Goal: Task Accomplishment & Management: Manage account settings

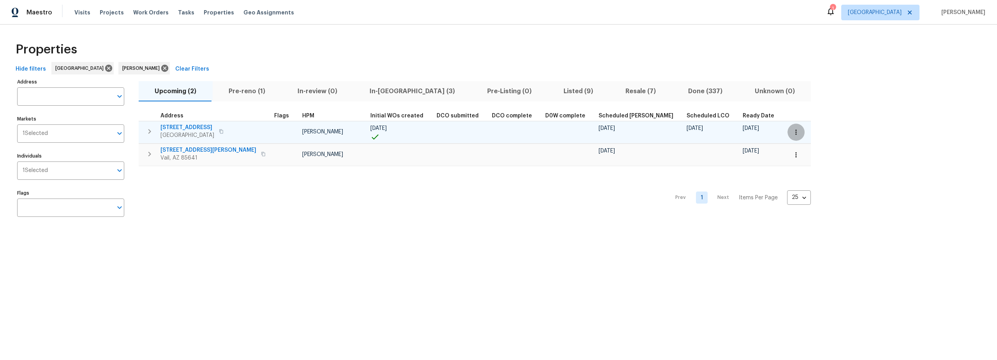
click at [793, 134] on icon "button" at bounding box center [797, 132] width 8 height 8
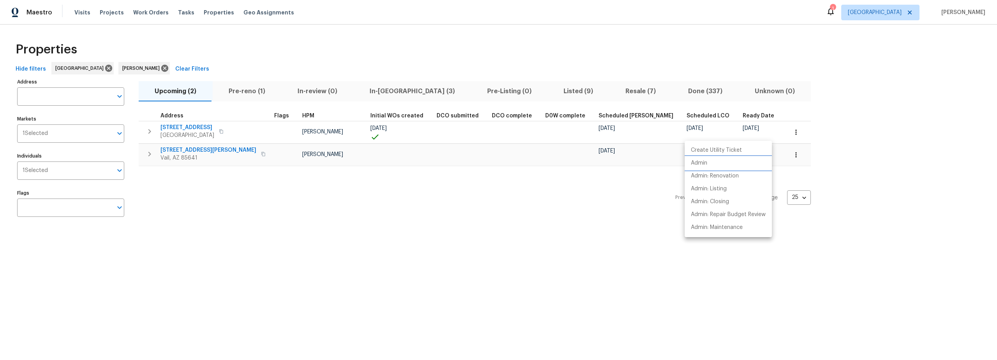
click at [706, 167] on p "Admin" at bounding box center [699, 163] width 16 height 8
click at [568, 90] on div at bounding box center [498, 180] width 997 height 360
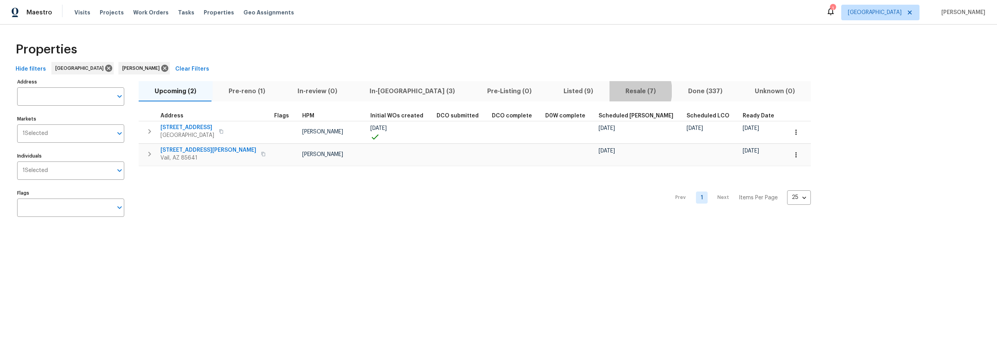
click at [614, 91] on span "Resale (7)" at bounding box center [640, 91] width 53 height 11
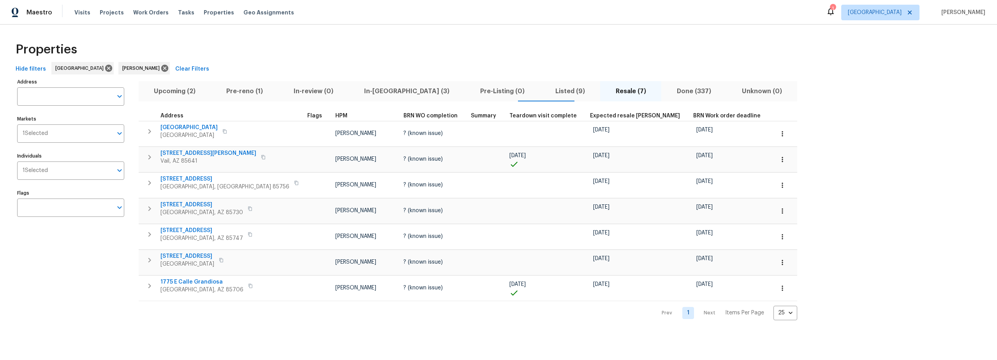
click at [180, 86] on span "Upcoming (2)" at bounding box center [174, 91] width 63 height 11
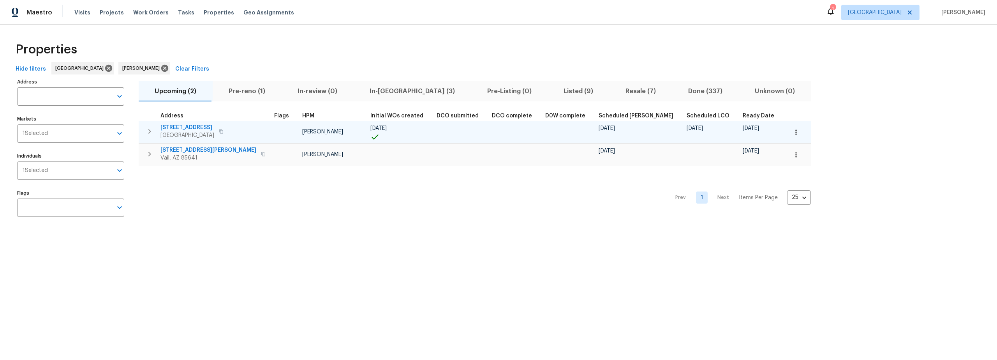
click at [214, 126] on span "9159 E Broadway Blvd Unit A" at bounding box center [188, 128] width 54 height 8
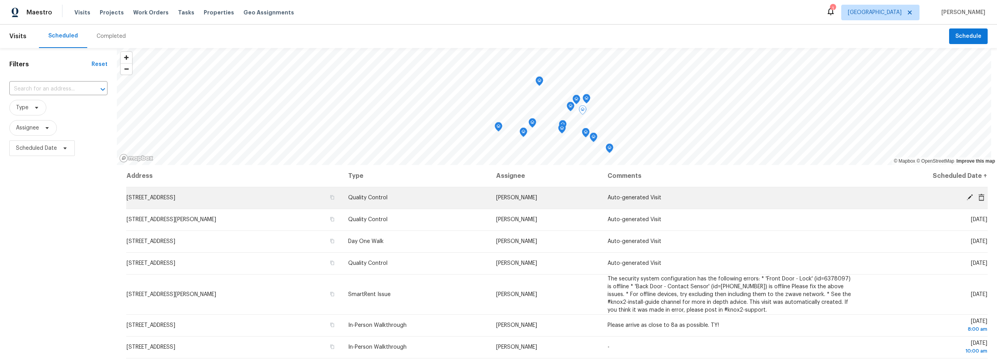
click at [967, 197] on icon at bounding box center [970, 197] width 6 height 6
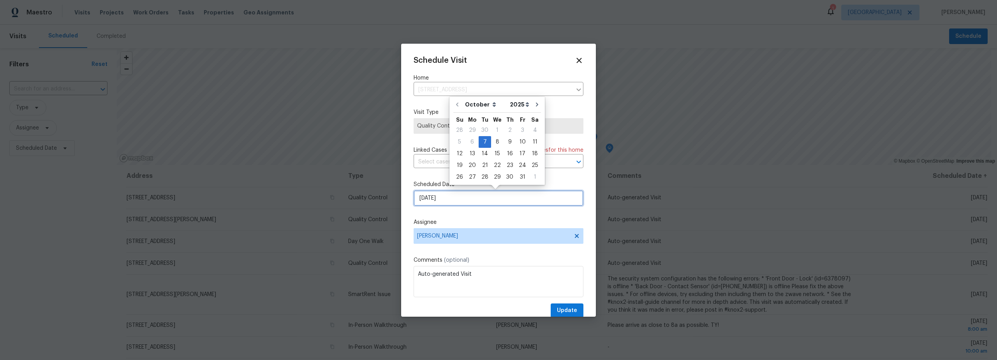
click at [456, 198] on input "10/7/2025" at bounding box center [499, 198] width 170 height 16
click at [495, 142] on div "8" at bounding box center [497, 141] width 12 height 11
type input "10/8/2025"
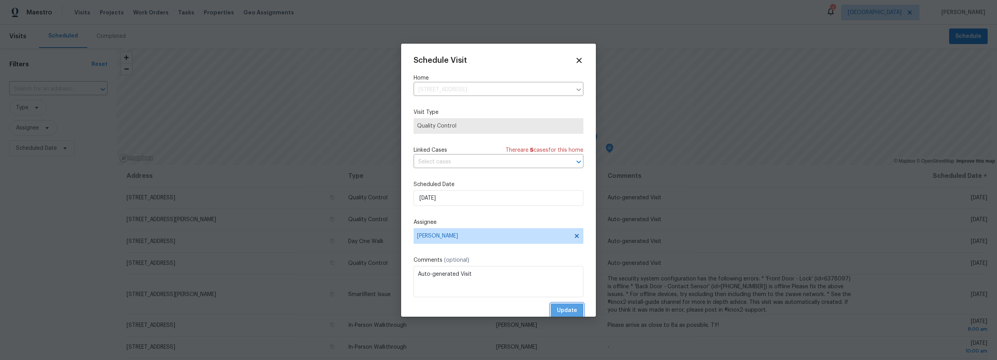
click at [559, 305] on span "Update" at bounding box center [567, 310] width 20 height 10
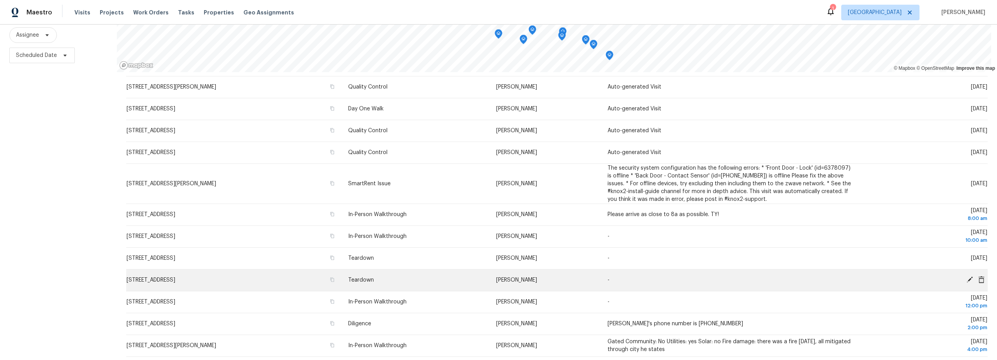
scroll to position [19, 0]
click at [967, 276] on icon at bounding box center [970, 278] width 7 height 7
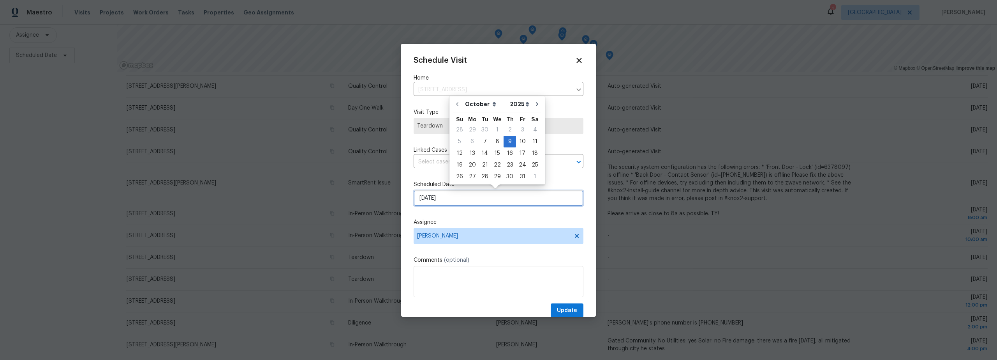
click at [473, 199] on input "10/9/2025" at bounding box center [499, 198] width 170 height 16
drag, startPoint x: 496, startPoint y: 140, endPoint x: 501, endPoint y: 155, distance: 16.0
click at [496, 140] on div "8" at bounding box center [497, 141] width 12 height 11
type input "10/8/2025"
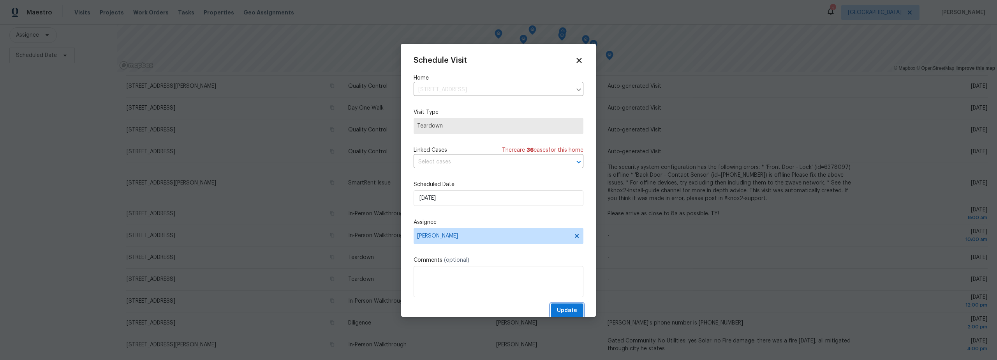
click at [562, 309] on span "Update" at bounding box center [567, 310] width 20 height 10
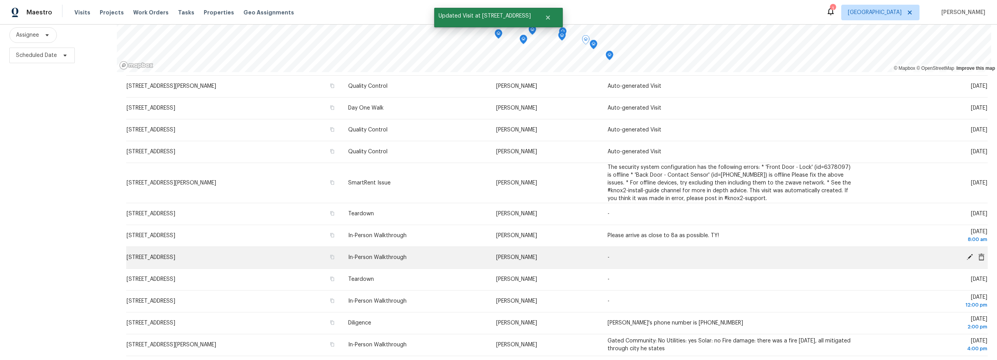
click at [967, 254] on icon at bounding box center [970, 257] width 6 height 6
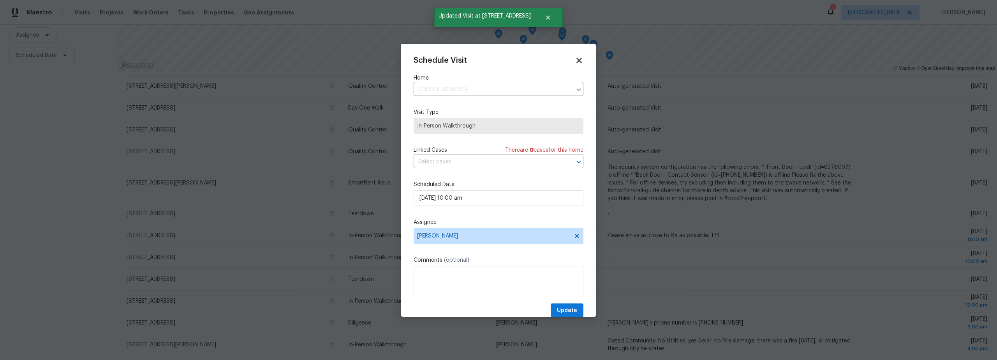
click at [575, 63] on icon at bounding box center [579, 60] width 9 height 9
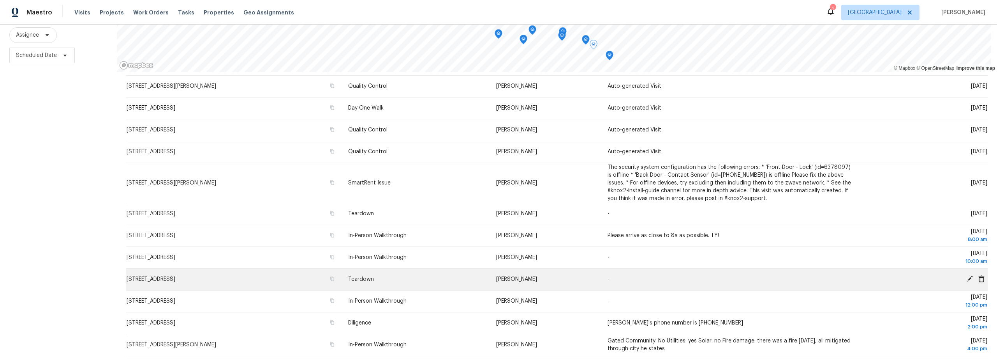
click at [967, 275] on icon at bounding box center [970, 278] width 6 height 6
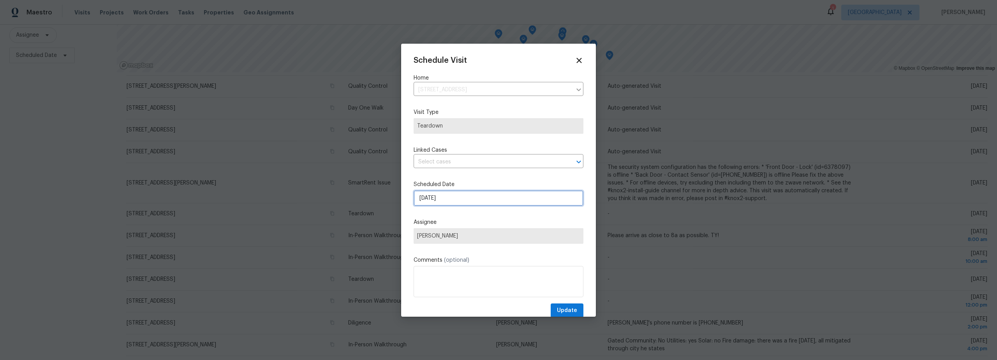
click at [454, 199] on input "10/9/2025" at bounding box center [499, 198] width 170 height 16
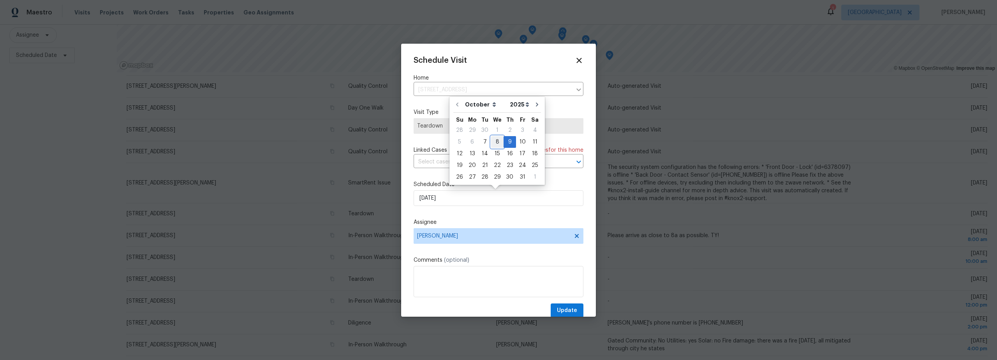
click at [495, 142] on div "8" at bounding box center [497, 141] width 12 height 11
type input "[DATE]"
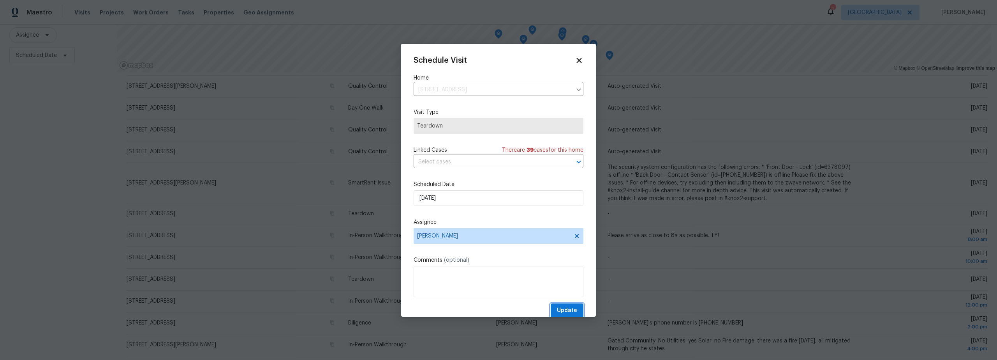
click at [561, 310] on span "Update" at bounding box center [567, 310] width 20 height 10
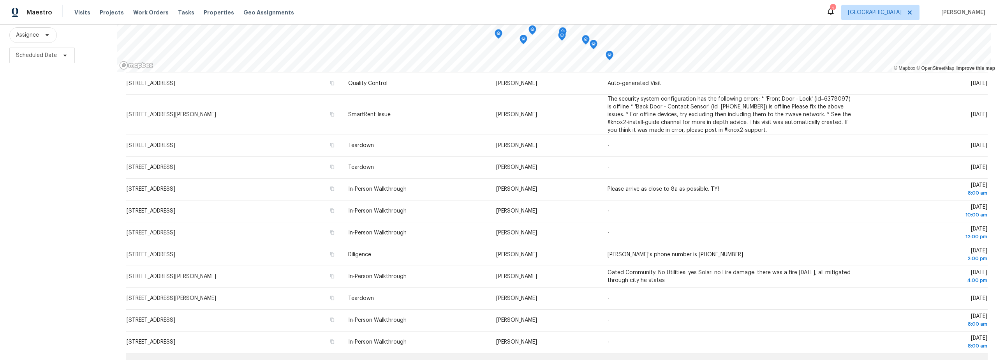
scroll to position [0, 0]
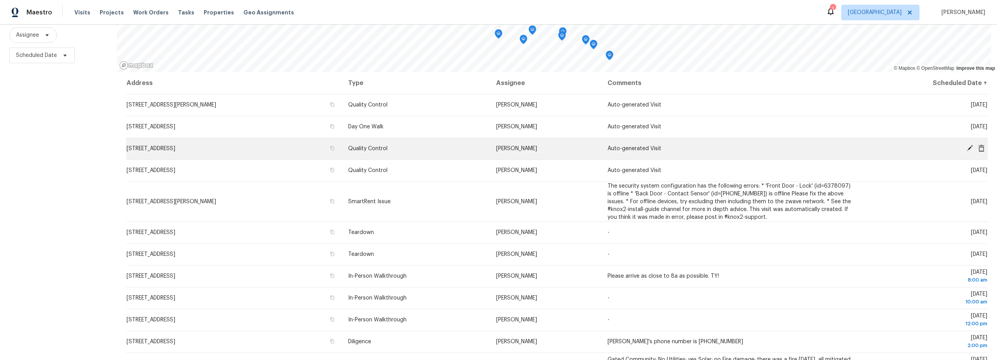
click at [967, 145] on icon at bounding box center [970, 148] width 6 height 6
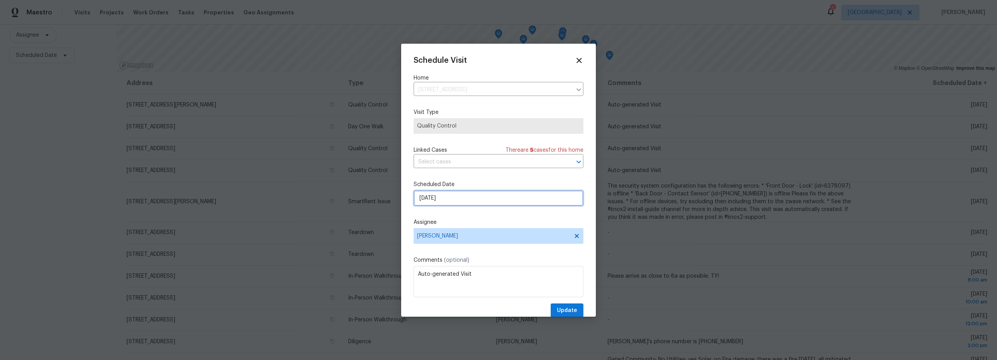
click at [457, 203] on input "10/8/2025" at bounding box center [499, 198] width 170 height 16
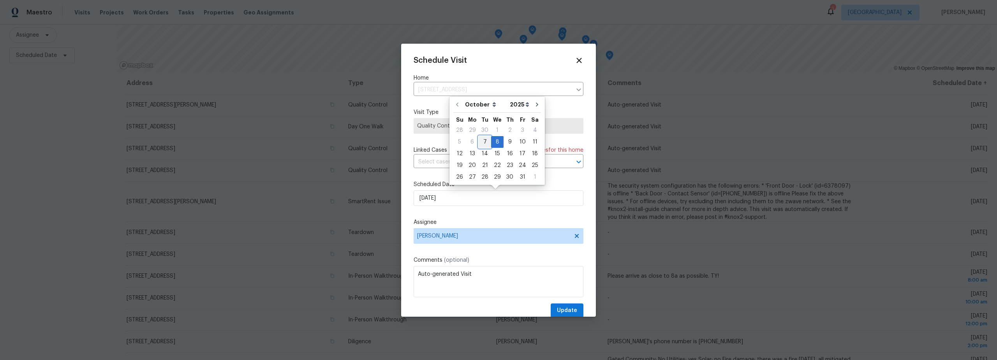
click at [482, 146] on div "7" at bounding box center [485, 141] width 12 height 11
type input "[DATE]"
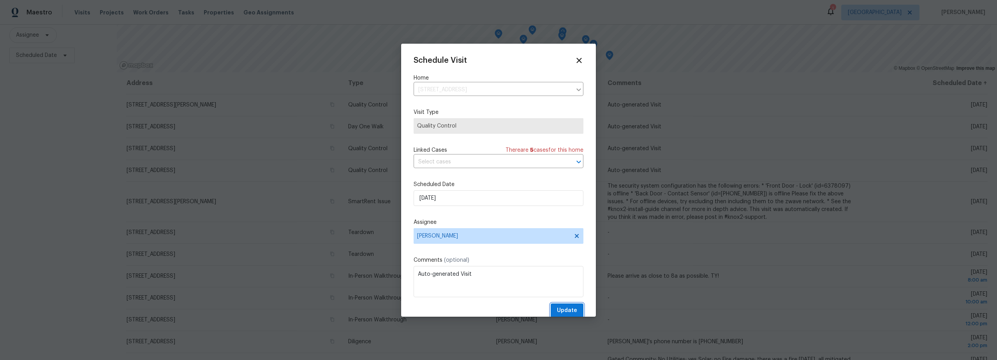
click at [561, 307] on span "Update" at bounding box center [567, 310] width 20 height 10
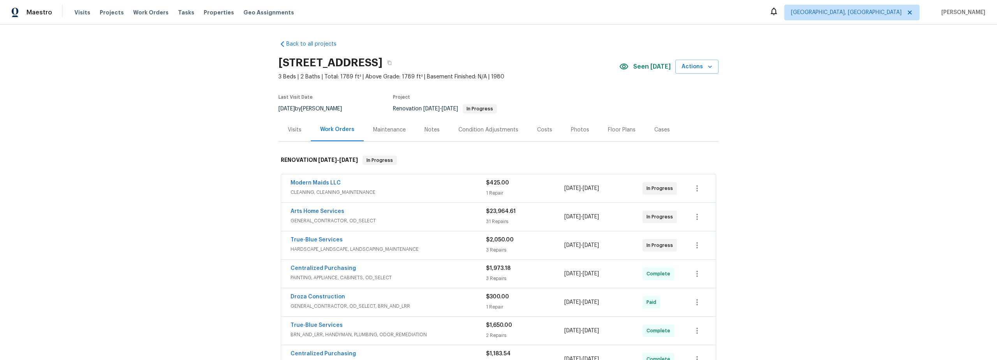
click at [435, 217] on span "GENERAL_CONTRACTOR, OD_SELECT" at bounding box center [389, 221] width 196 height 8
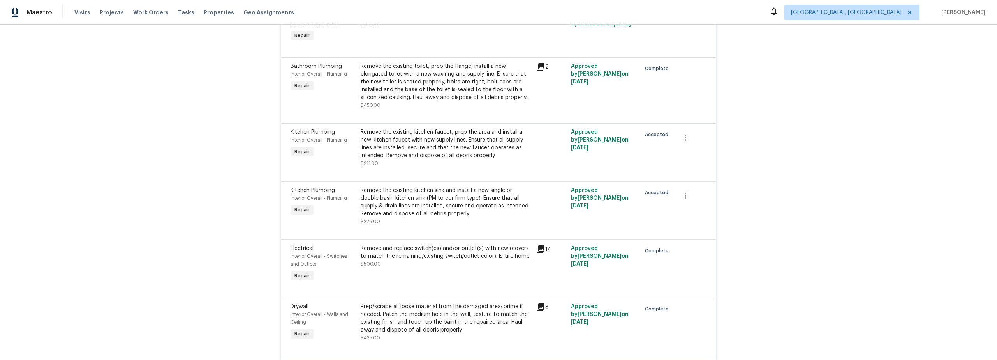
scroll to position [2164, 0]
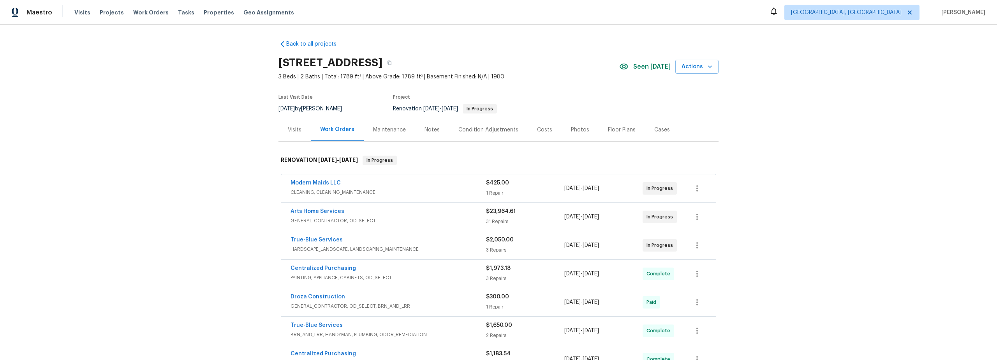
click at [459, 189] on span "CLEANING, CLEANING_MAINTENANCE" at bounding box center [389, 192] width 196 height 8
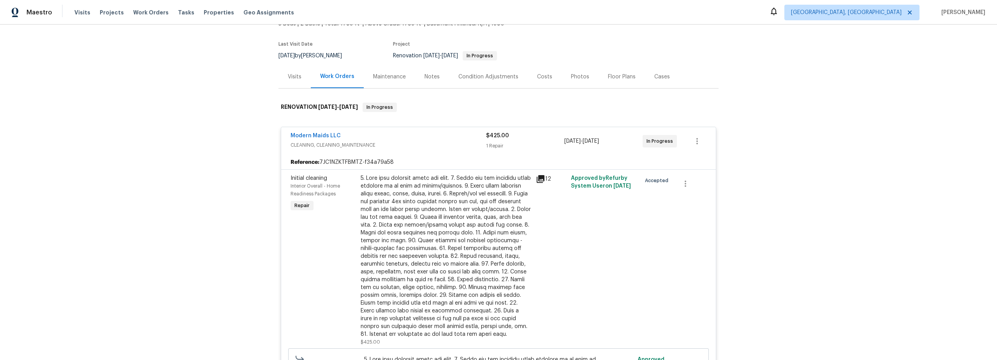
scroll to position [93, 0]
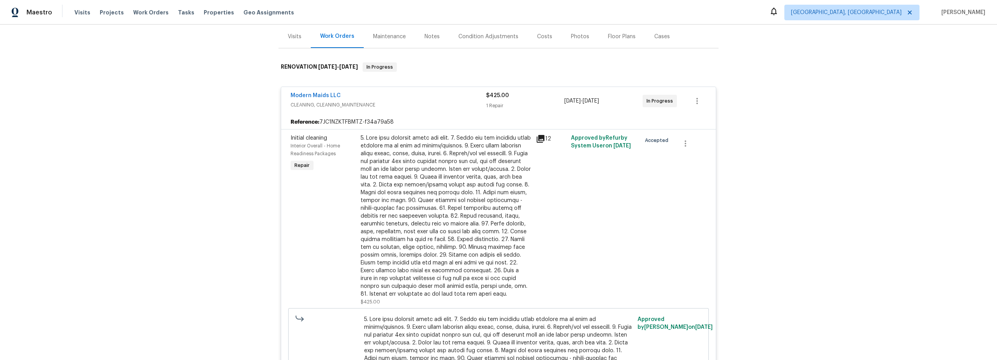
click at [454, 230] on div at bounding box center [446, 216] width 171 height 164
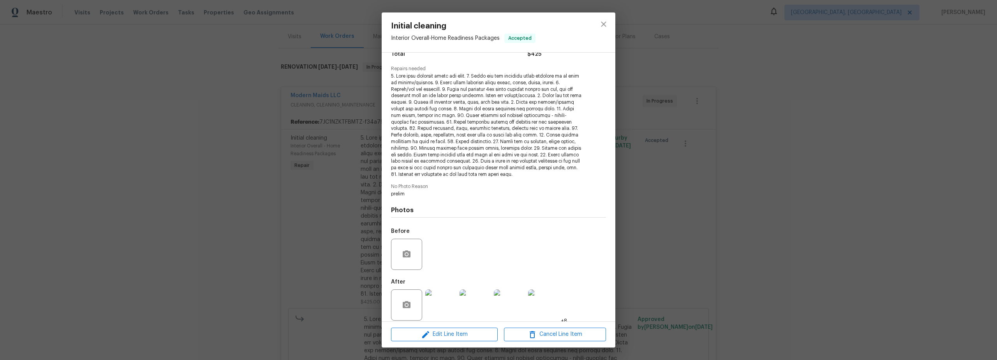
scroll to position [78, 0]
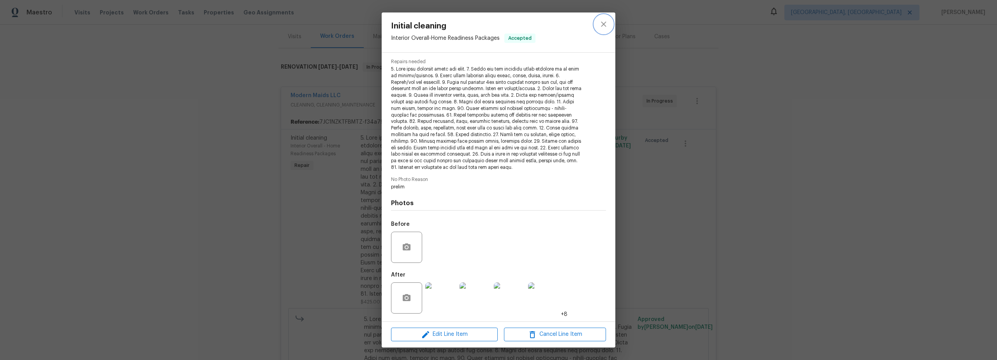
click at [607, 25] on icon "close" at bounding box center [603, 23] width 9 height 9
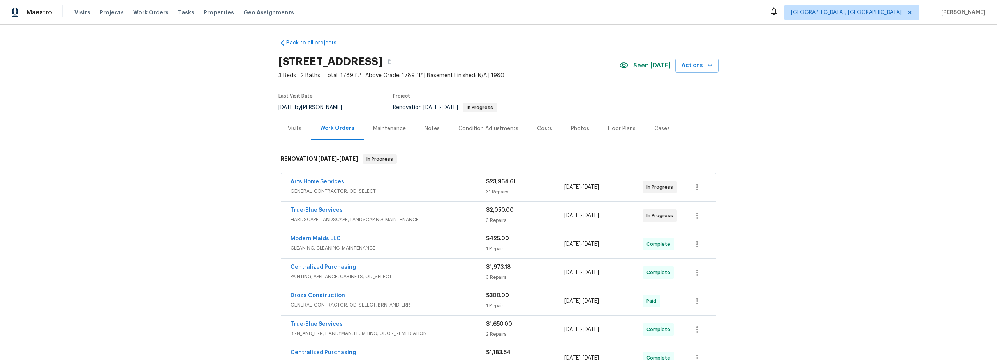
scroll to position [2, 0]
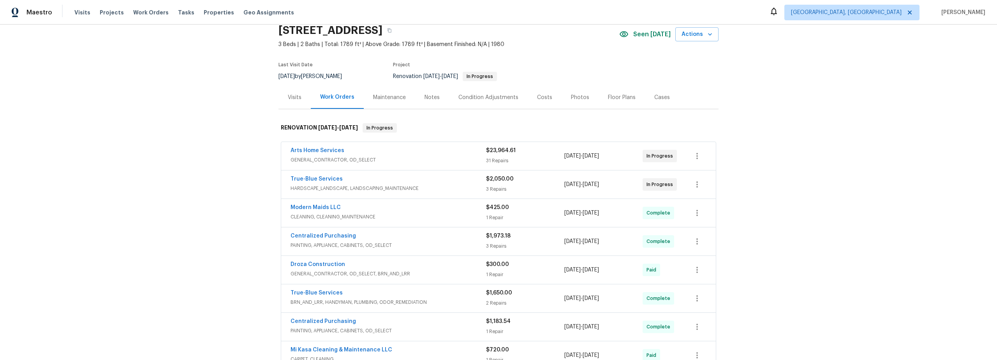
scroll to position [33, 0]
click at [436, 190] on span "HARDSCAPE_LANDSCAPE, LANDSCAPING_MAINTENANCE" at bounding box center [389, 188] width 196 height 8
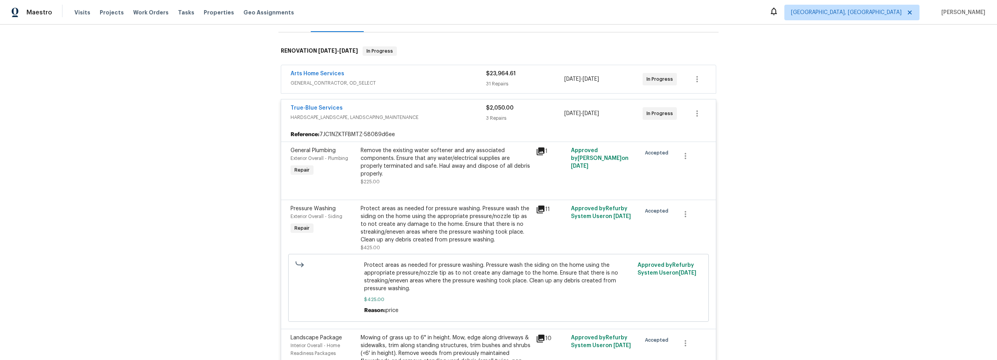
scroll to position [101, 0]
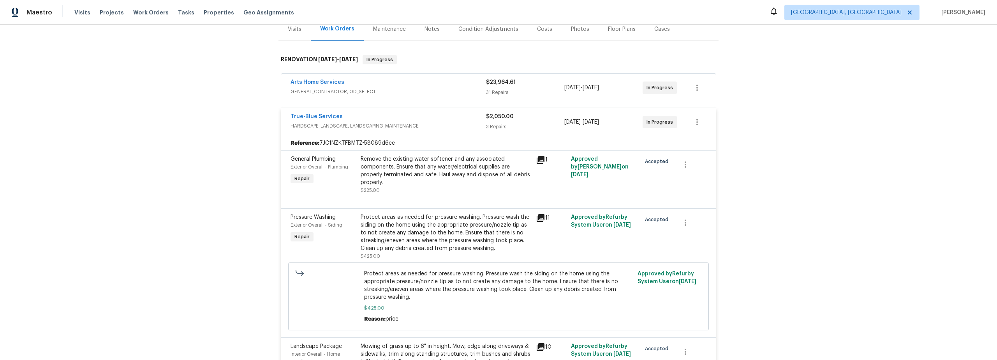
click at [456, 224] on div "Protect areas as needed for pressure washing. Pressure wash the siding on the h…" at bounding box center [446, 232] width 171 height 39
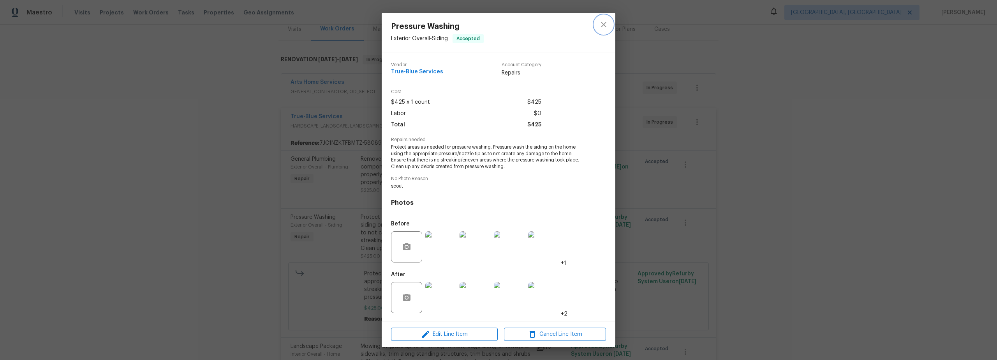
click at [603, 28] on icon "close" at bounding box center [603, 24] width 9 height 9
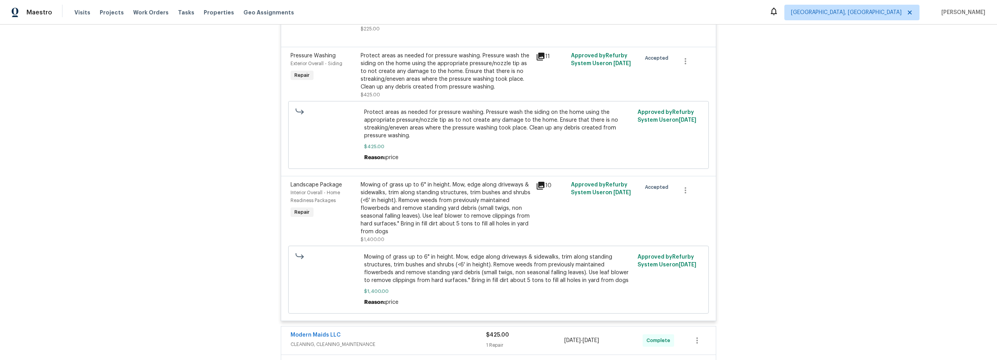
scroll to position [263, 0]
click at [455, 221] on div "Mowing of grass up to 6" in height. Mow, edge along driveways & sidewalks, trim…" at bounding box center [446, 207] width 171 height 55
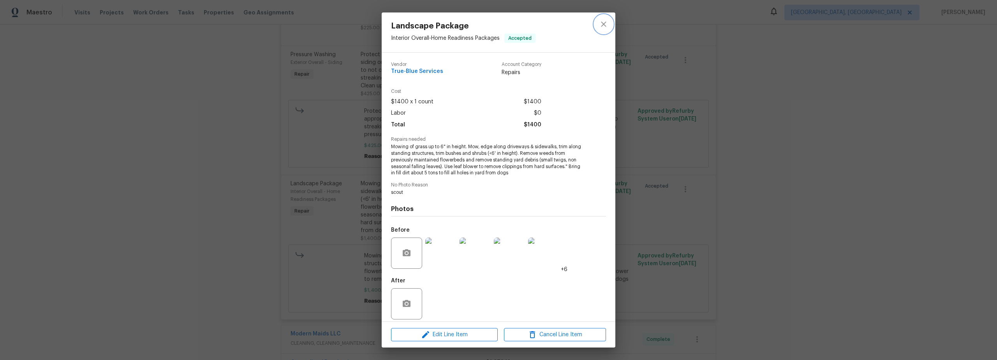
click at [606, 24] on icon "close" at bounding box center [603, 23] width 9 height 9
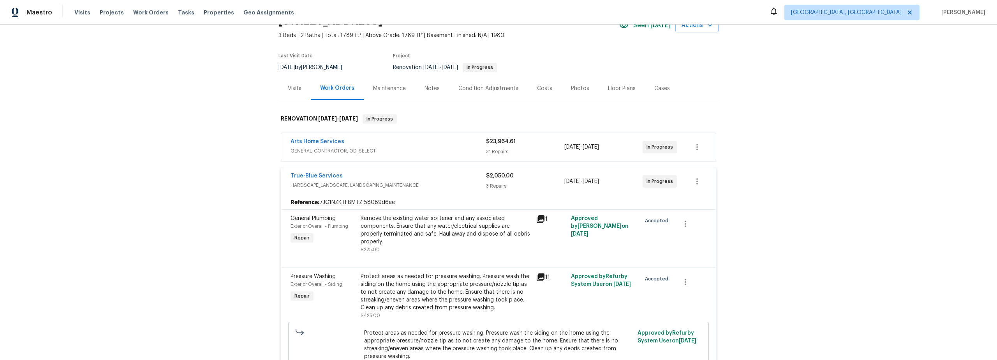
scroll to position [7, 0]
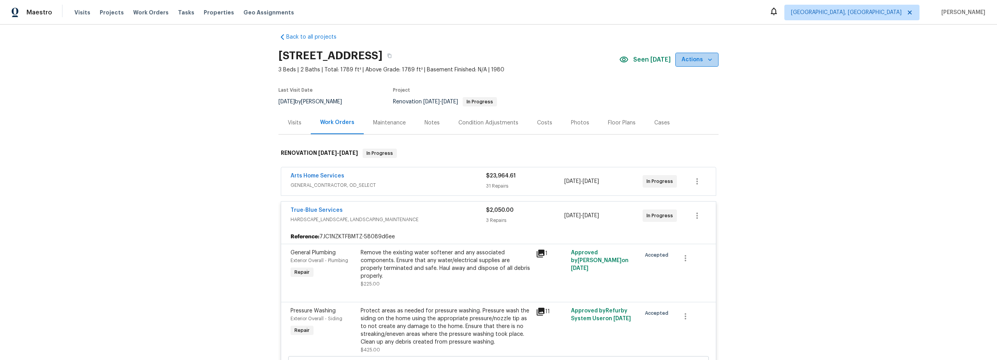
click at [698, 62] on span "Actions" at bounding box center [697, 60] width 31 height 10
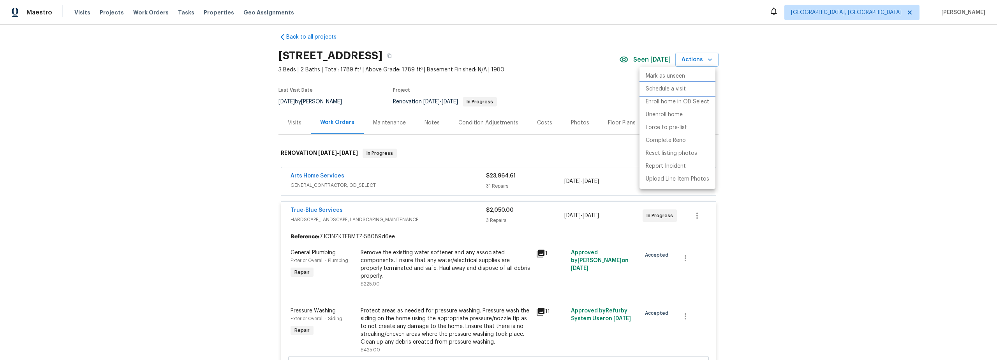
click at [666, 92] on p "Schedule a visit" at bounding box center [666, 89] width 40 height 8
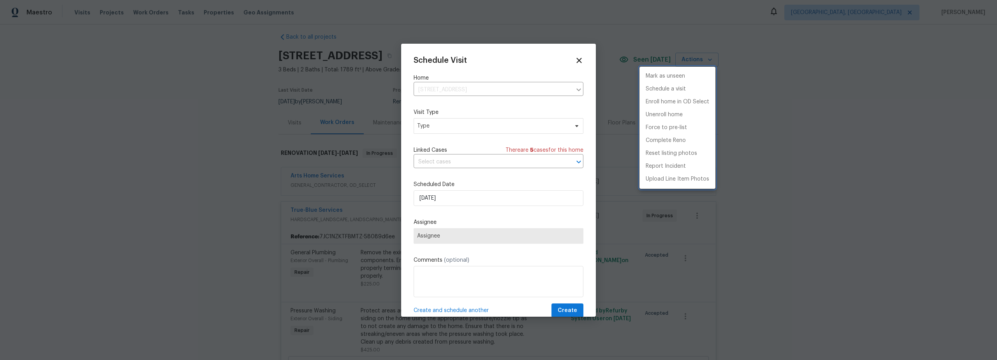
drag, startPoint x: 463, startPoint y: 123, endPoint x: 461, endPoint y: 127, distance: 4.7
click at [463, 124] on div at bounding box center [498, 180] width 997 height 360
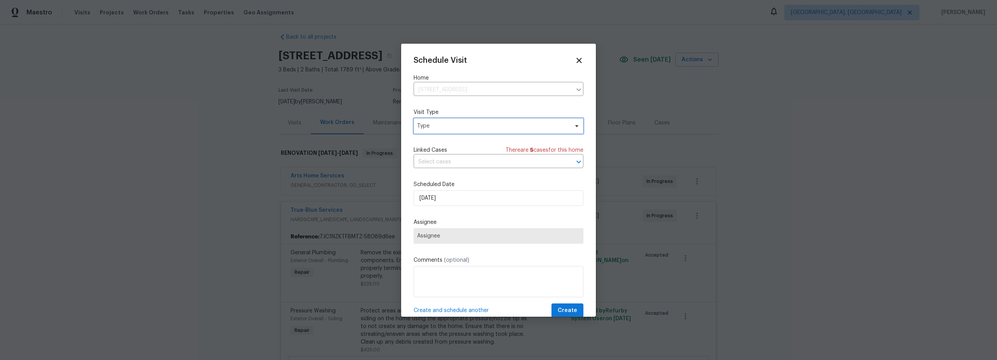
click at [450, 127] on span "Type" at bounding box center [493, 126] width 152 height 8
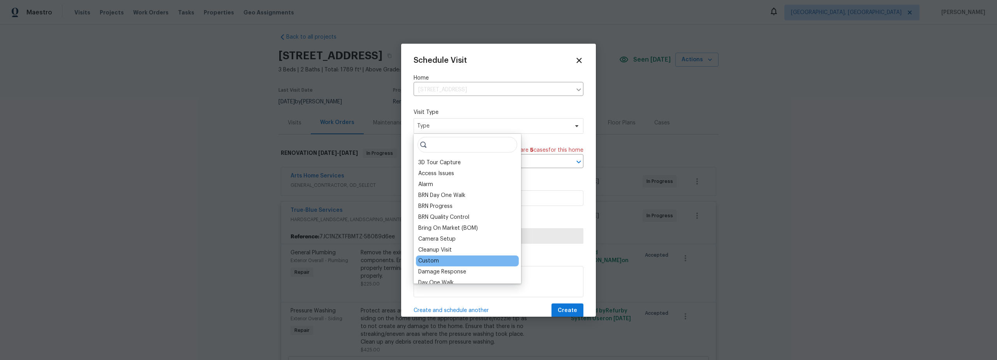
click at [443, 258] on div "Custom" at bounding box center [467, 260] width 103 height 11
click at [428, 261] on div "Custom" at bounding box center [428, 261] width 21 height 8
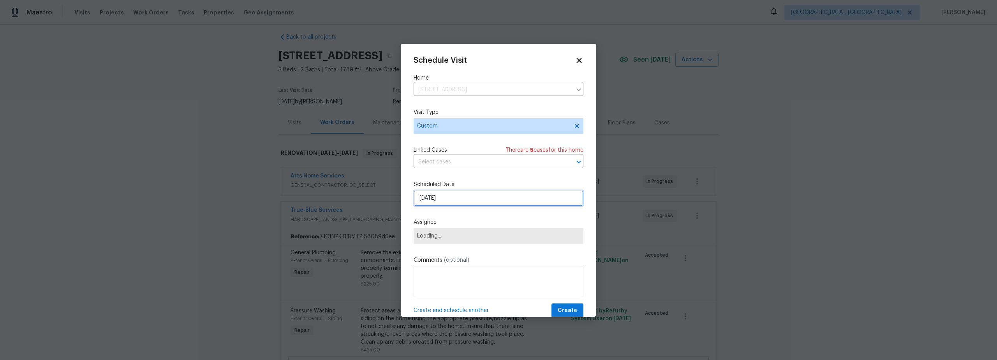
click at [459, 199] on input "[DATE]" at bounding box center [499, 198] width 170 height 16
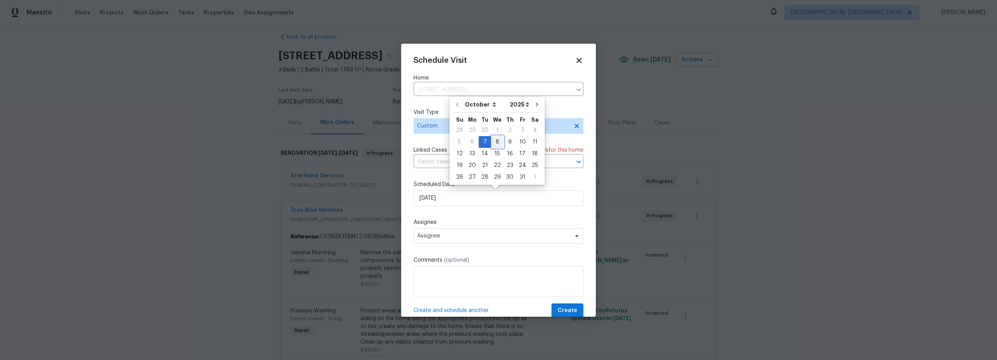
click at [496, 143] on div "8" at bounding box center [497, 141] width 12 height 11
type input "10/8/2025"
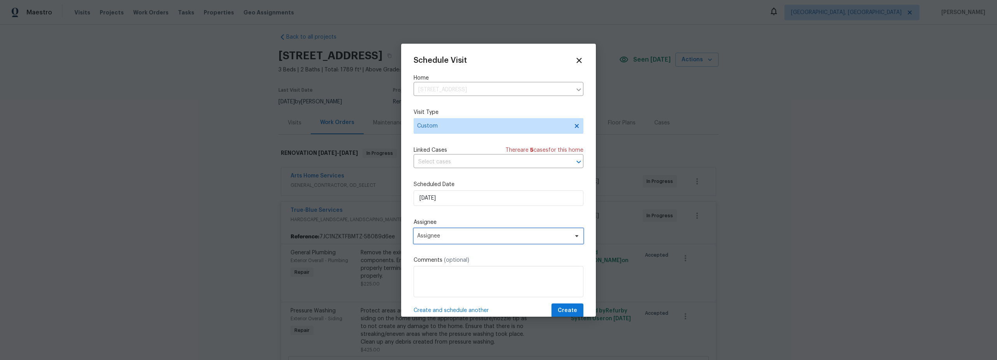
click at [448, 236] on span "Assignee" at bounding box center [493, 236] width 153 height 6
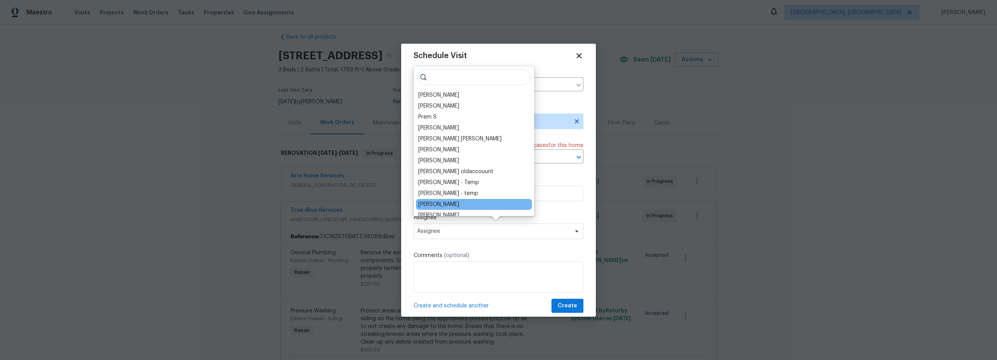
scroll to position [11, 0]
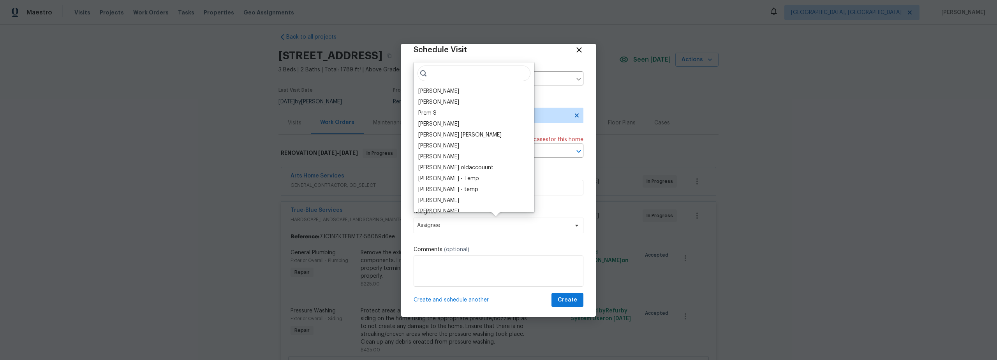
click at [449, 89] on div "[PERSON_NAME]" at bounding box center [438, 91] width 41 height 8
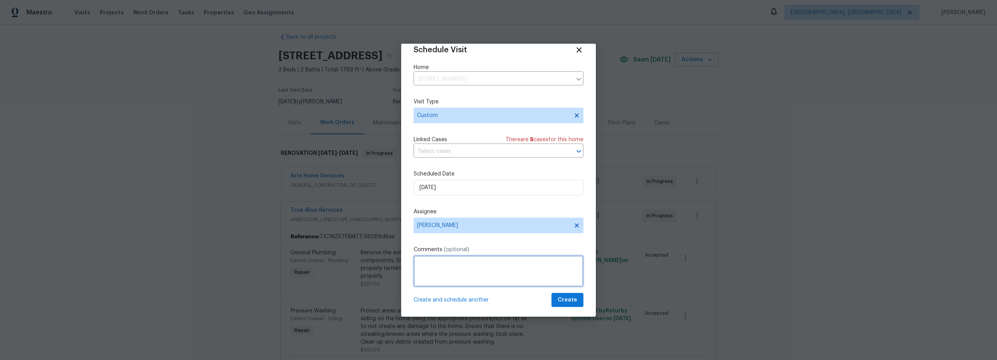
click at [460, 261] on textarea at bounding box center [499, 270] width 170 height 31
click at [434, 270] on textarea "v nav" at bounding box center [499, 270] width 170 height 31
click at [422, 264] on textarea "v nav" at bounding box center [499, 270] width 170 height 31
click at [437, 265] on textarea "nav" at bounding box center [499, 270] width 170 height 31
type textarea "nav ai video"
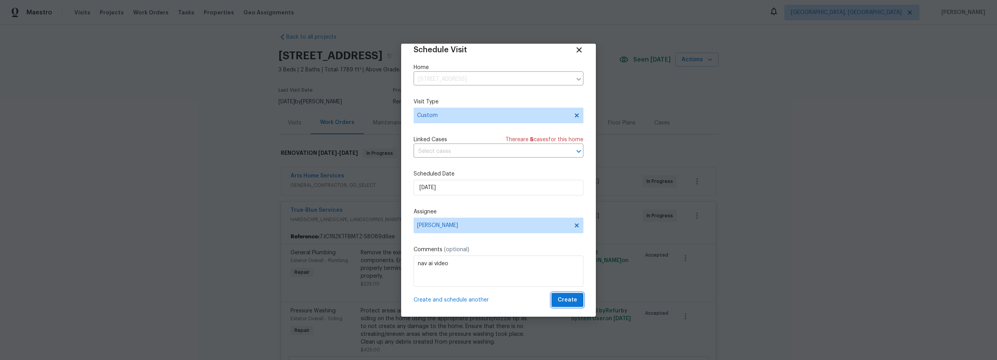
click at [565, 295] on span "Create" at bounding box center [567, 300] width 19 height 10
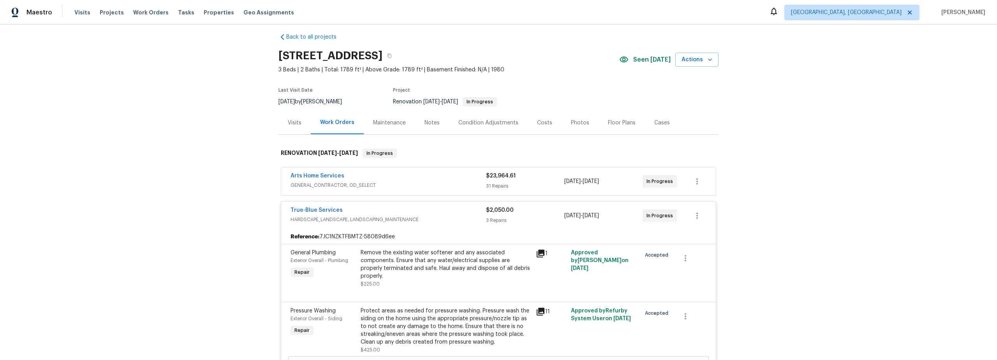
scroll to position [7, 0]
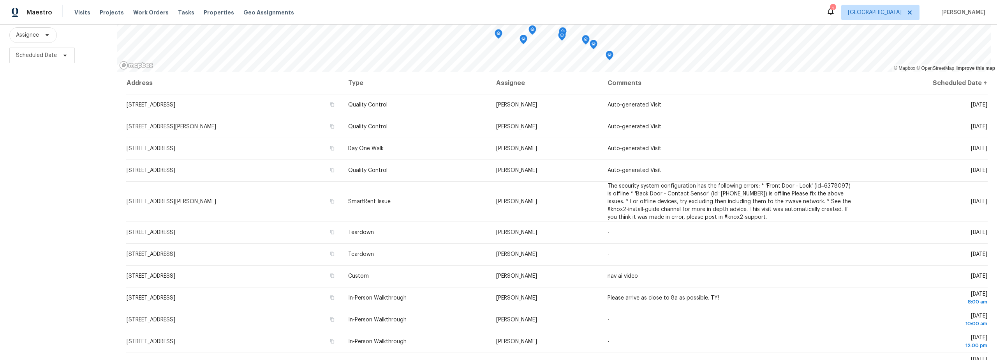
scroll to position [99, 0]
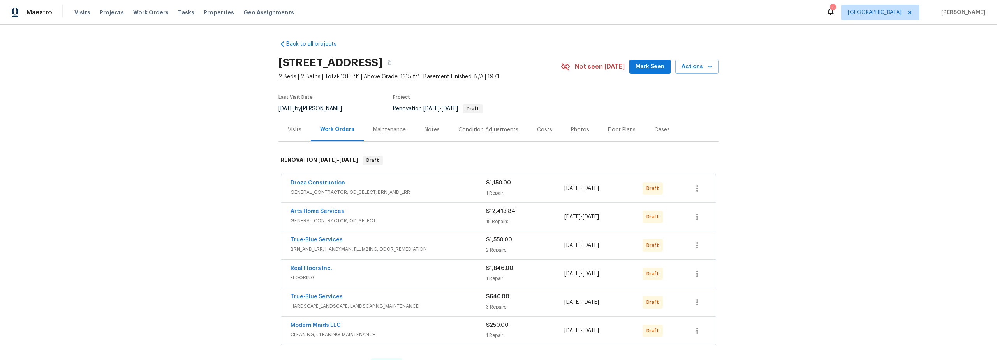
click at [428, 129] on div "Notes" at bounding box center [432, 130] width 15 height 8
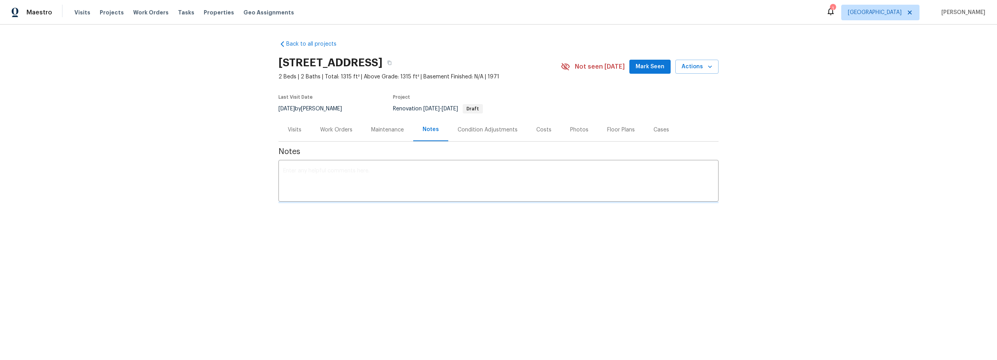
click at [374, 179] on textarea at bounding box center [498, 181] width 431 height 27
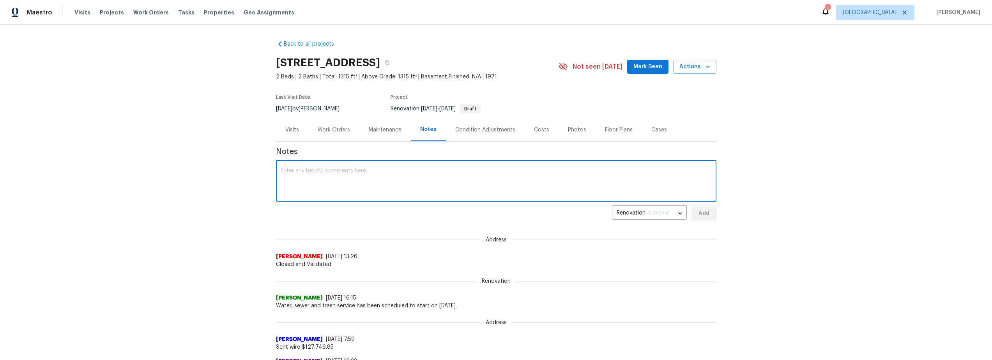
click at [367, 184] on textarea at bounding box center [496, 181] width 431 height 27
type textarea "no dco still up.. cant walk home. start date is 10/8"
click at [702, 214] on span "Add" at bounding box center [703, 213] width 12 height 10
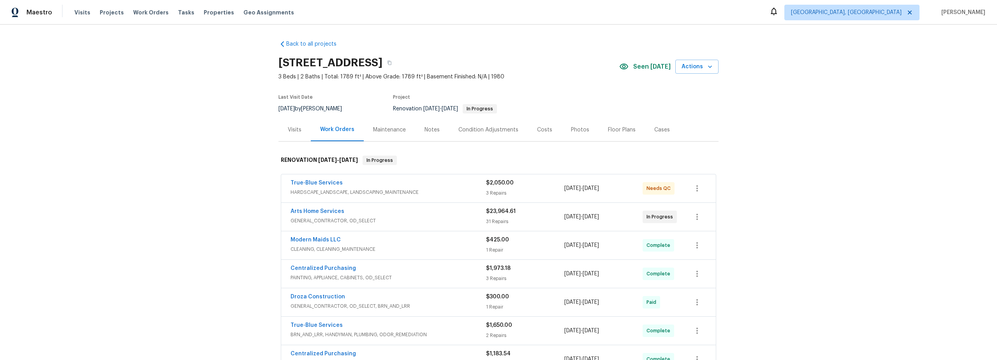
click at [456, 191] on span "HARDSCAPE_LANDSCAPE, LANDSCAPING_MAINTENANCE" at bounding box center [389, 192] width 196 height 8
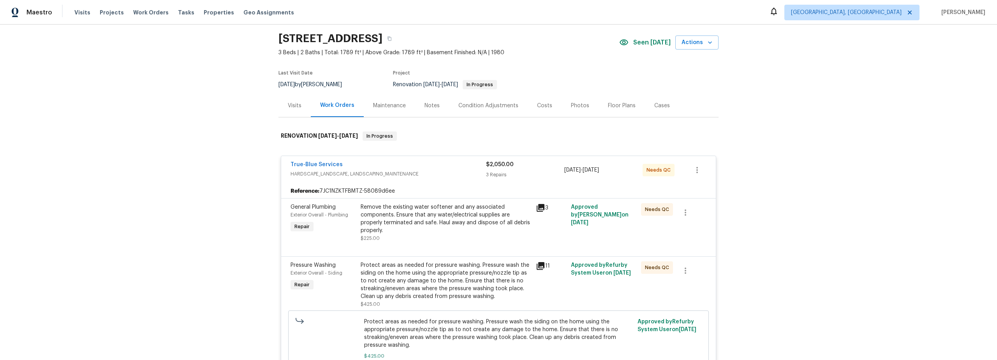
scroll to position [61, 0]
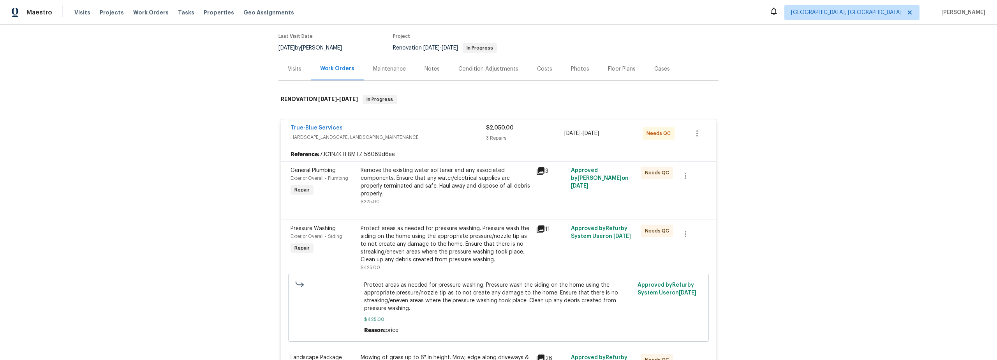
click at [456, 197] on div "Remove the existing water softener and any associated components. Ensure that a…" at bounding box center [446, 185] width 171 height 39
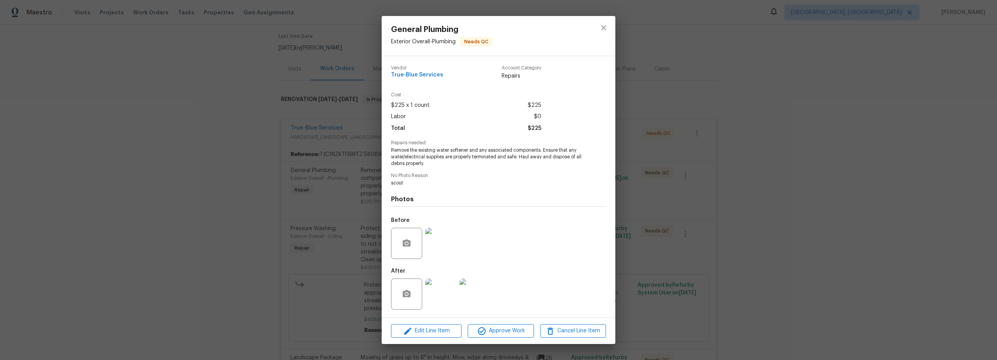
click at [447, 297] on img at bounding box center [440, 293] width 31 height 31
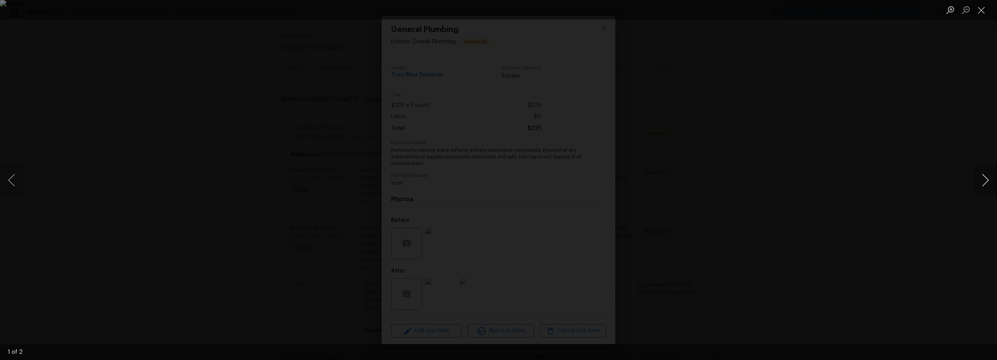
click at [985, 181] on button "Next image" at bounding box center [985, 179] width 23 height 31
click at [984, 12] on button "Close lightbox" at bounding box center [982, 10] width 16 height 14
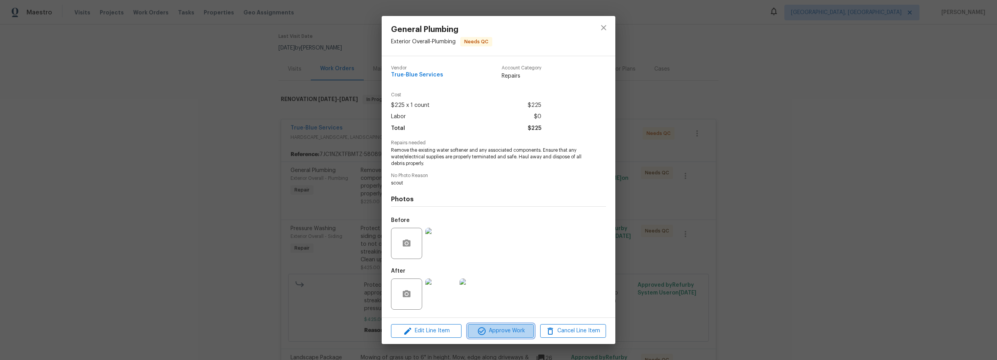
click at [515, 332] on span "Approve Work" at bounding box center [500, 331] width 61 height 10
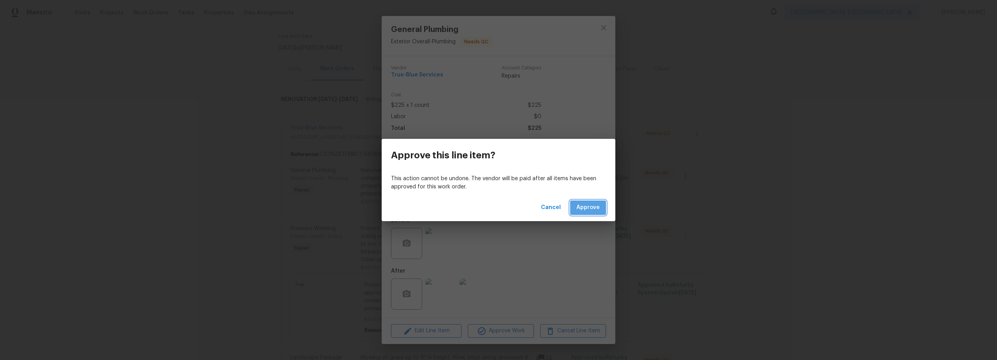
click at [589, 201] on button "Approve" at bounding box center [588, 207] width 36 height 14
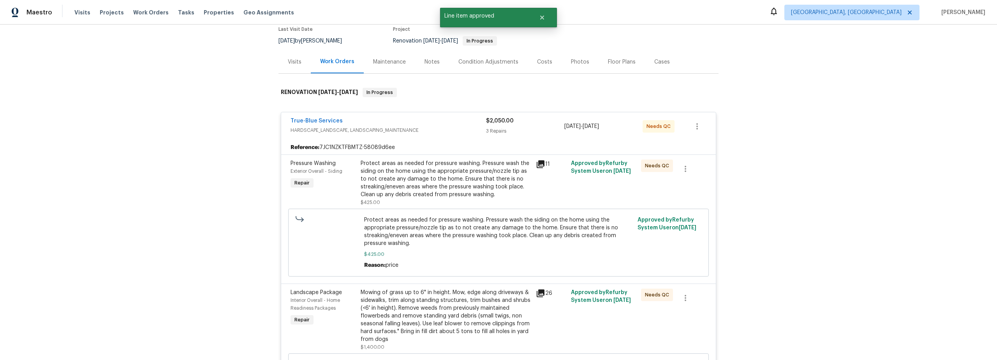
scroll to position [69, 0]
click at [480, 185] on div "Protect areas as needed for pressure washing. Pressure wash the siding on the h…" at bounding box center [446, 177] width 171 height 39
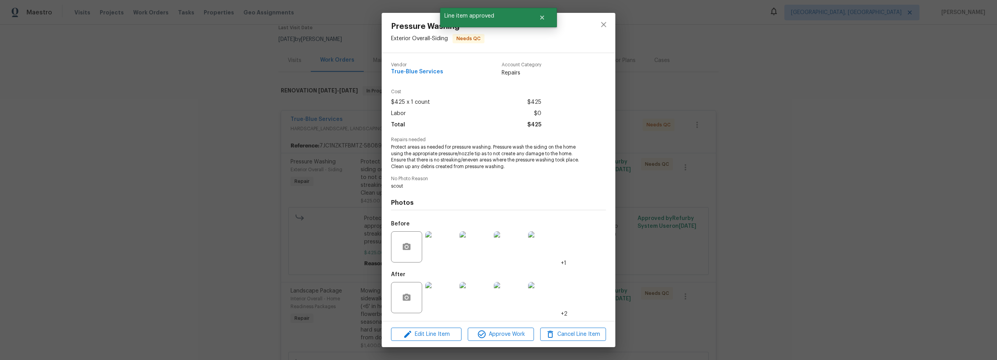
click at [443, 304] on img at bounding box center [440, 297] width 31 height 31
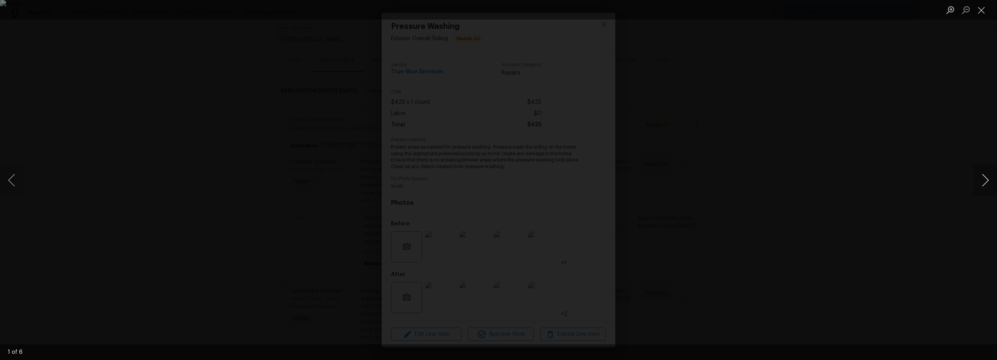
click at [987, 182] on button "Next image" at bounding box center [985, 179] width 23 height 31
click at [987, 181] on button "Next image" at bounding box center [985, 179] width 23 height 31
click at [985, 10] on button "Close lightbox" at bounding box center [982, 10] width 16 height 14
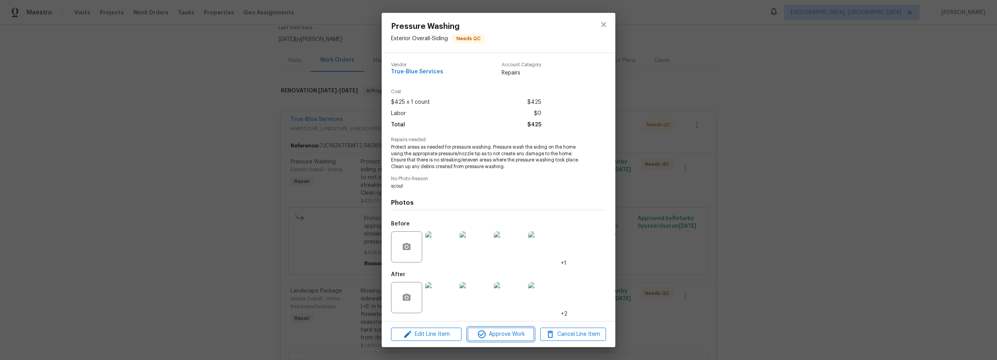
click at [507, 334] on span "Approve Work" at bounding box center [500, 334] width 61 height 10
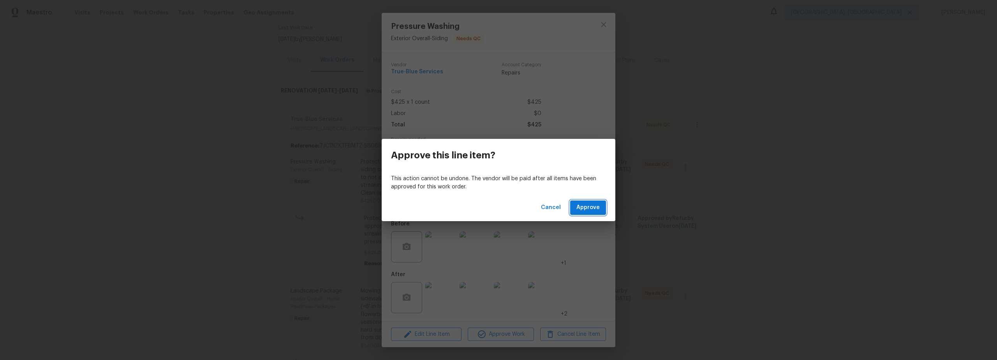
click at [591, 207] on span "Approve" at bounding box center [588, 208] width 23 height 10
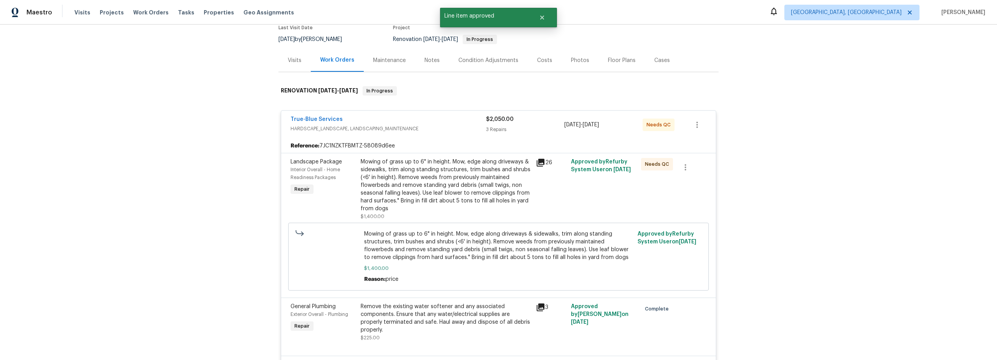
click at [469, 194] on div "Mowing of grass up to 6" in height. Mow, edge along driveways & sidewalks, trim…" at bounding box center [446, 185] width 171 height 55
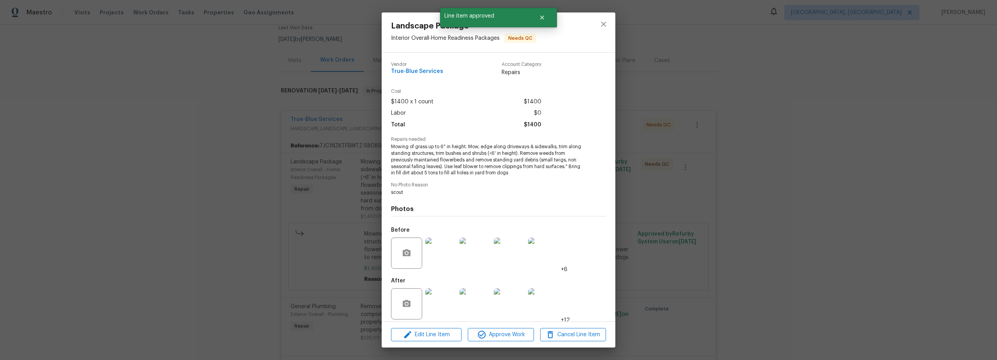
click at [443, 309] on img at bounding box center [440, 303] width 31 height 31
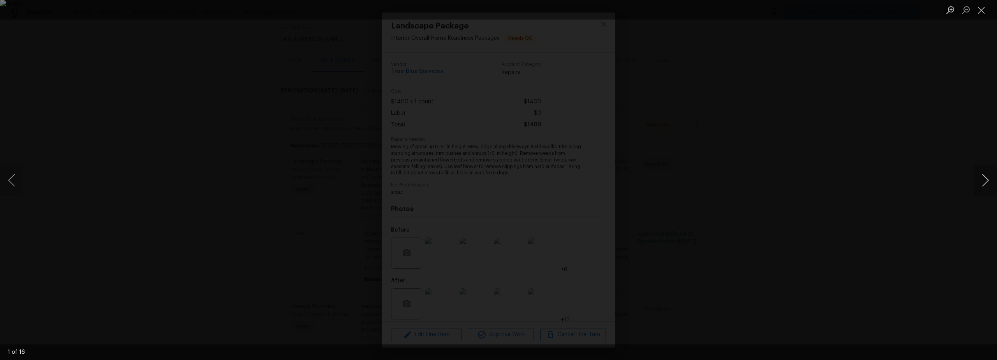
click at [985, 181] on button "Next image" at bounding box center [985, 179] width 23 height 31
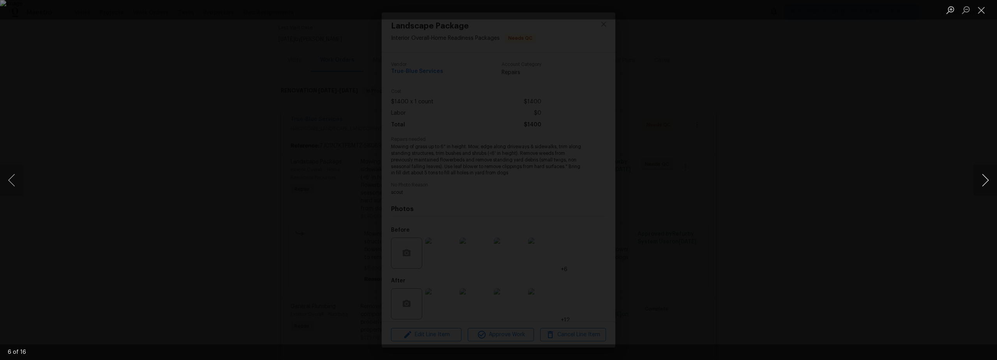
click at [985, 181] on button "Next image" at bounding box center [985, 179] width 23 height 31
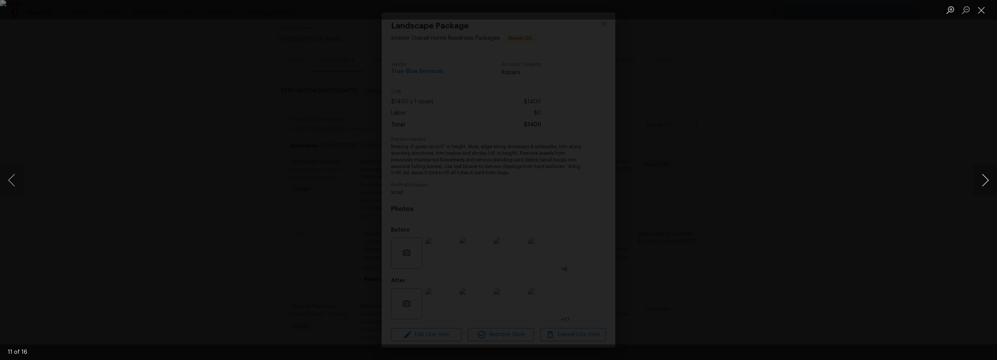
click at [985, 181] on button "Next image" at bounding box center [985, 179] width 23 height 31
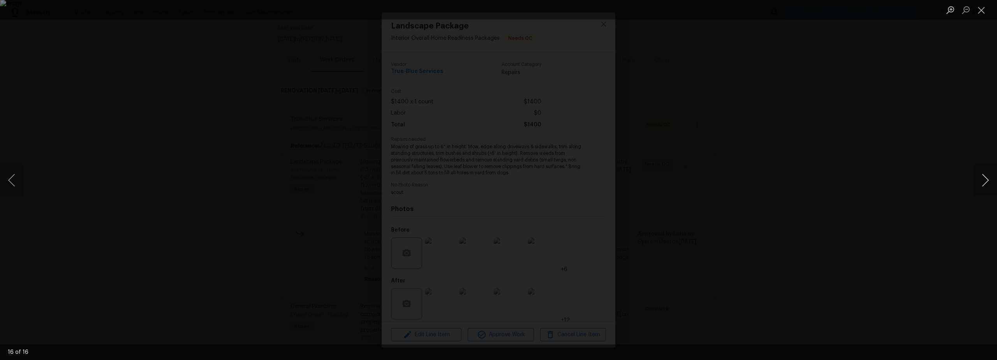
click at [985, 181] on button "Next image" at bounding box center [985, 179] width 23 height 31
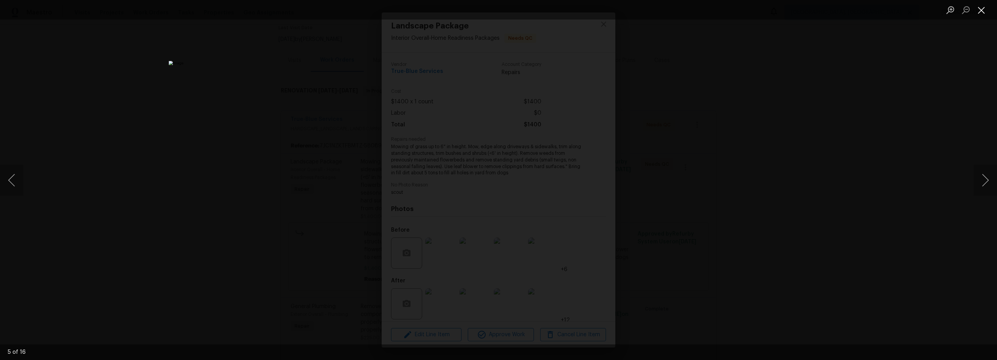
click at [985, 14] on button "Close lightbox" at bounding box center [982, 10] width 16 height 14
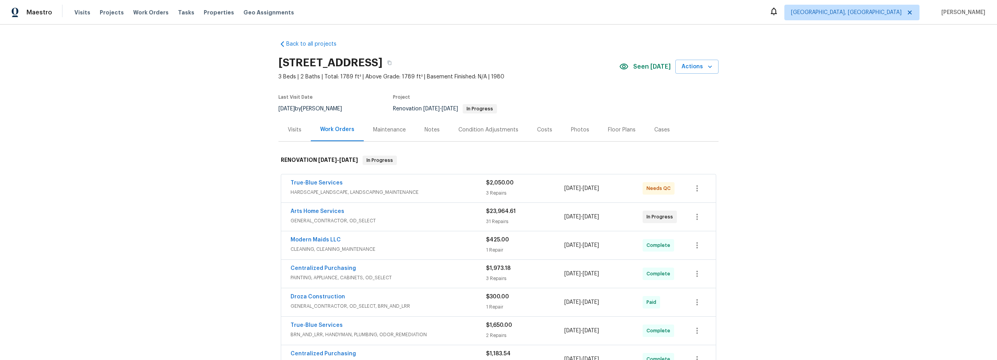
click at [457, 189] on span "HARDSCAPE_LANDSCAPE, LANDSCAPING_MAINTENANCE" at bounding box center [389, 192] width 196 height 8
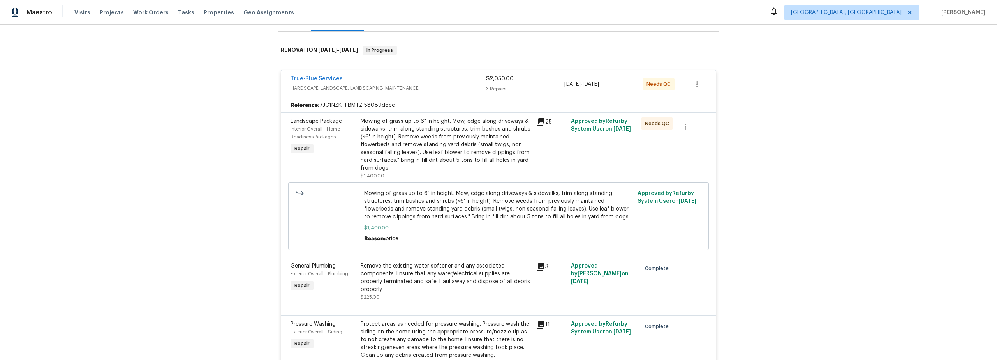
scroll to position [122, 0]
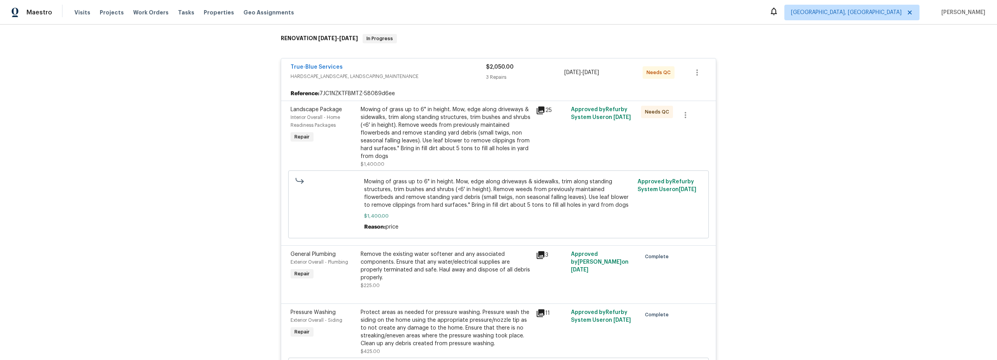
click at [443, 143] on div "Mowing of grass up to 6" in height. Mow, edge along driveways & sidewalks, trim…" at bounding box center [446, 133] width 171 height 55
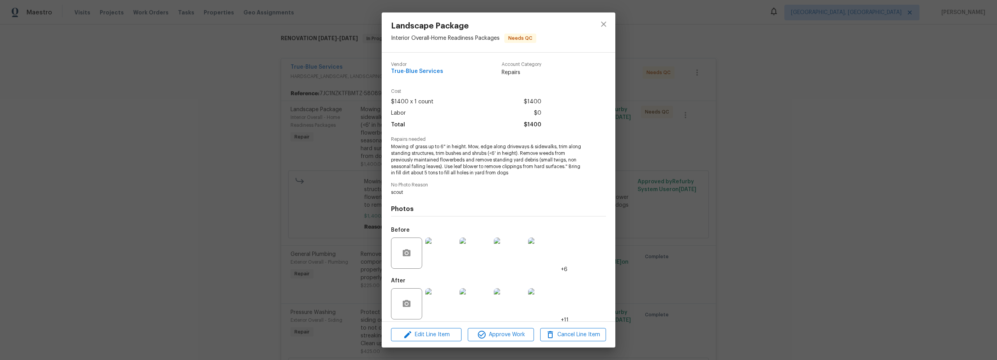
click at [438, 310] on img at bounding box center [440, 303] width 31 height 31
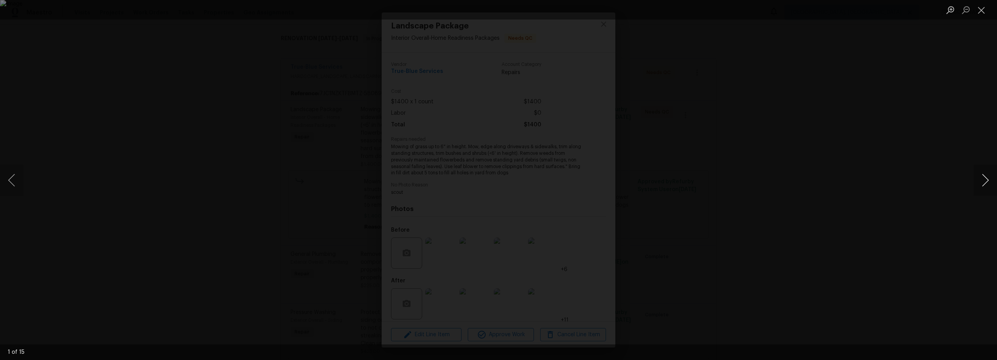
click at [987, 183] on button "Next image" at bounding box center [985, 179] width 23 height 31
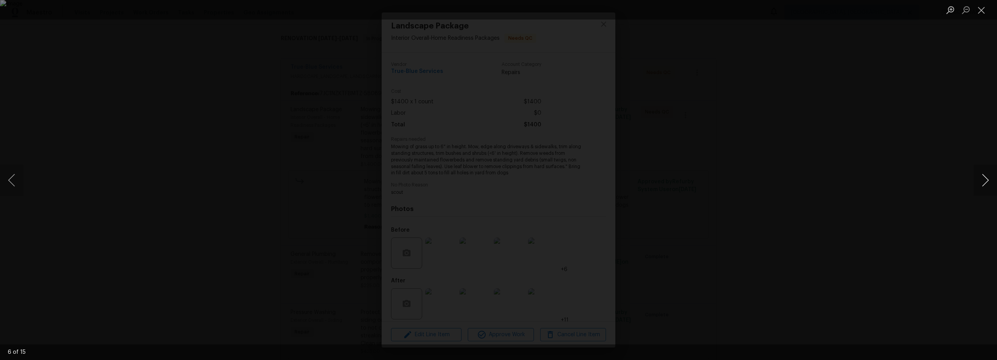
click at [987, 183] on button "Next image" at bounding box center [985, 179] width 23 height 31
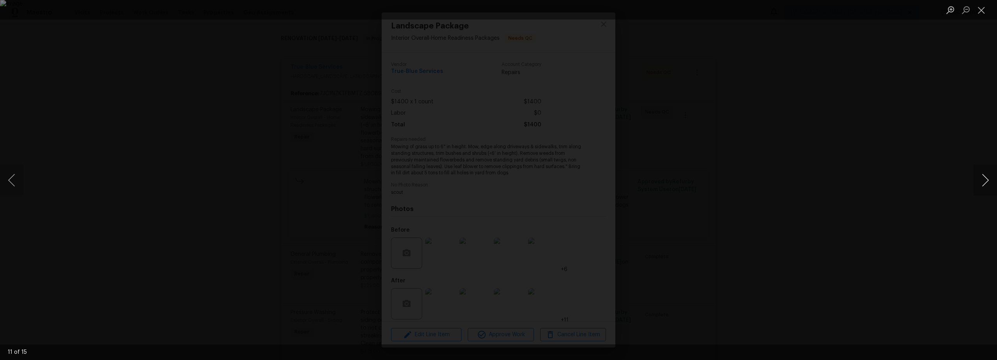
click at [987, 183] on button "Next image" at bounding box center [985, 179] width 23 height 31
click at [988, 171] on button "Next image" at bounding box center [985, 179] width 23 height 31
click at [987, 177] on button "Next image" at bounding box center [985, 179] width 23 height 31
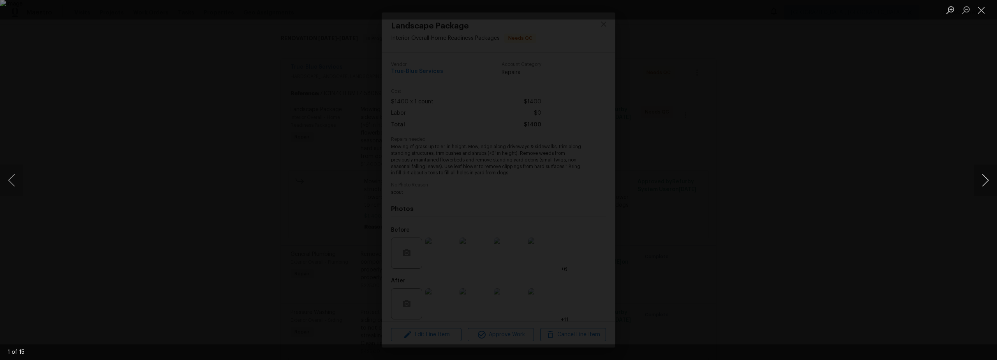
click at [986, 176] on button "Next image" at bounding box center [985, 179] width 23 height 31
click at [985, 16] on button "Close lightbox" at bounding box center [982, 10] width 16 height 14
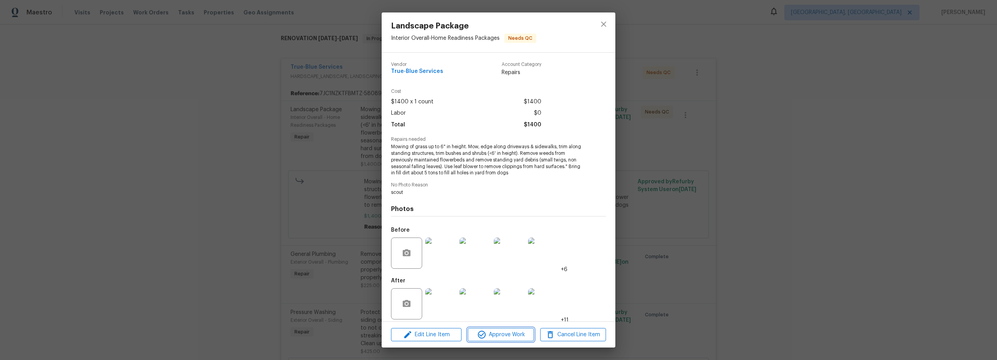
click at [503, 335] on span "Approve Work" at bounding box center [500, 335] width 61 height 10
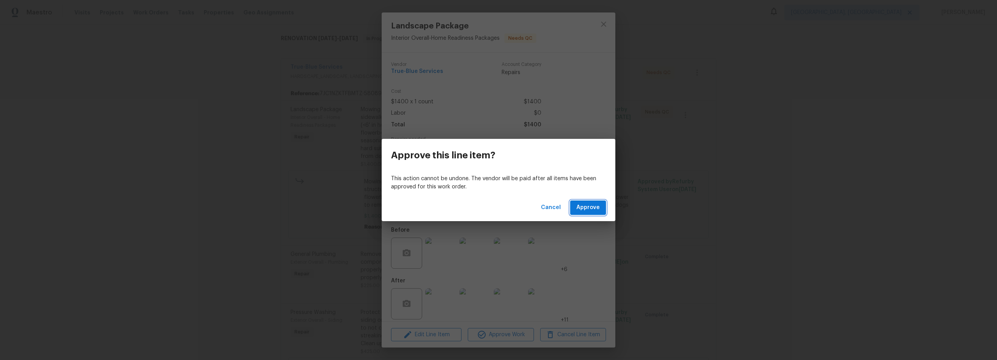
drag, startPoint x: 587, startPoint y: 205, endPoint x: 575, endPoint y: 210, distance: 12.8
click at [587, 206] on span "Approve" at bounding box center [588, 208] width 23 height 10
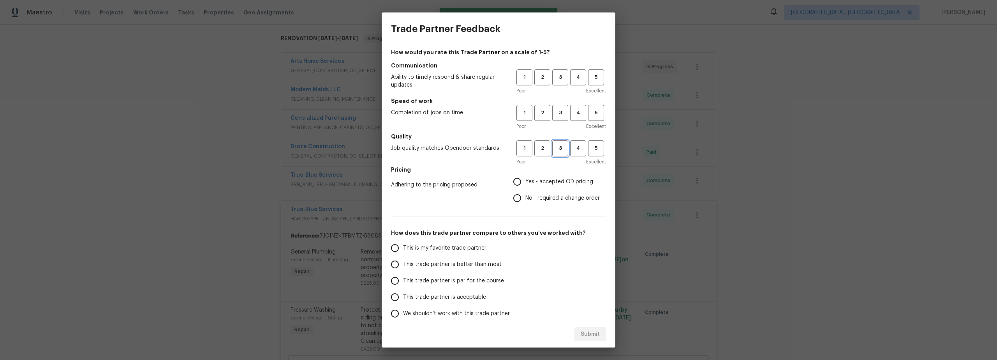
click at [553, 149] on span "3" at bounding box center [560, 148] width 14 height 9
click at [554, 116] on span "3" at bounding box center [560, 112] width 14 height 9
click at [555, 77] on span "3" at bounding box center [560, 77] width 14 height 9
click at [514, 183] on input "Yes - accepted OD pricing" at bounding box center [517, 181] width 16 height 16
radio input "true"
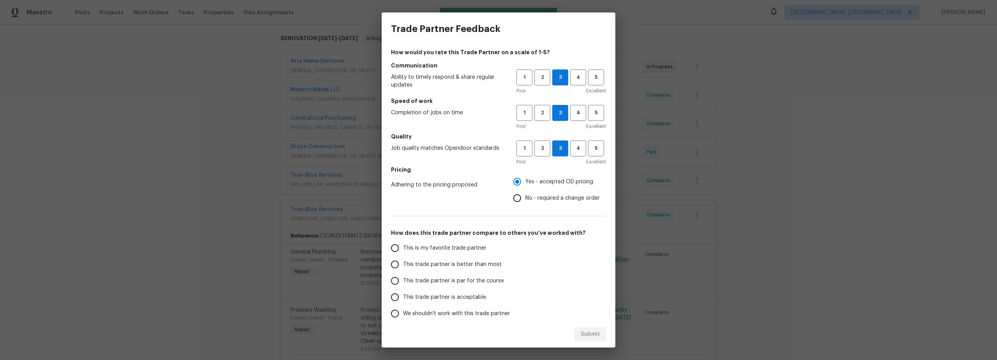
click at [396, 249] on input "This is my favorite trade partner" at bounding box center [395, 248] width 16 height 16
click at [589, 334] on span "Submit" at bounding box center [590, 334] width 19 height 10
radio input "true"
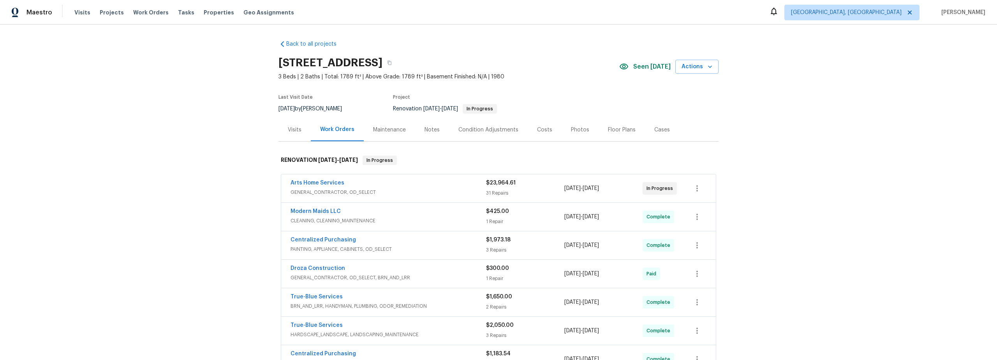
click at [431, 184] on div "Arts Home Services" at bounding box center [389, 183] width 196 height 9
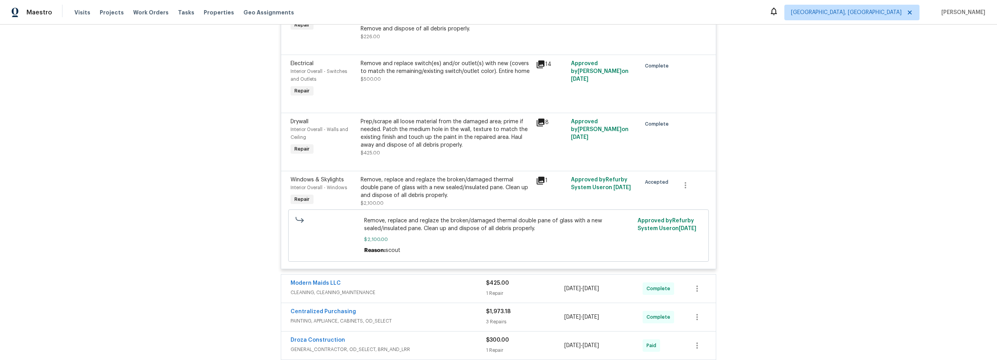
scroll to position [2324, 0]
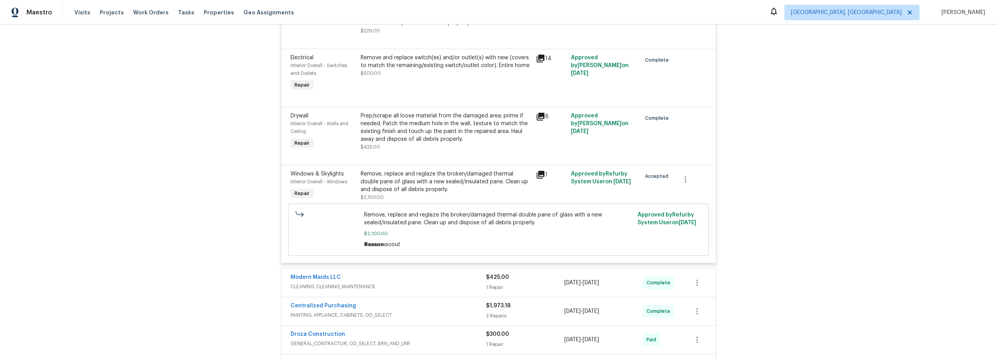
click at [457, 177] on div "Remove, replace and reglaze the broken/damaged thermal double pane of glass wit…" at bounding box center [446, 181] width 171 height 23
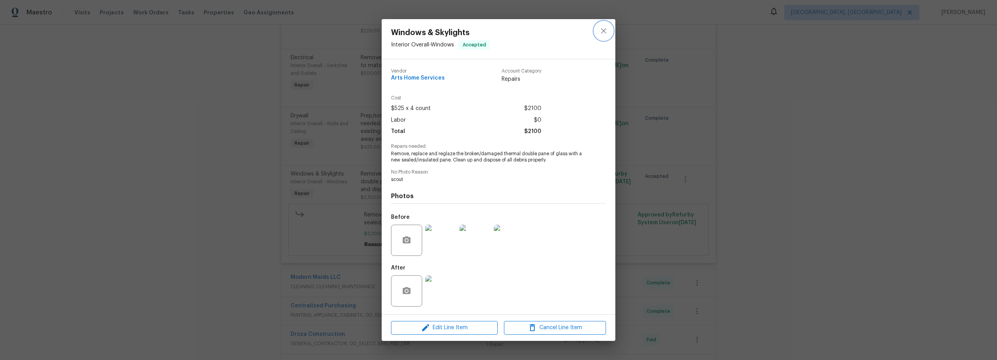
click at [605, 31] on icon "close" at bounding box center [603, 30] width 9 height 9
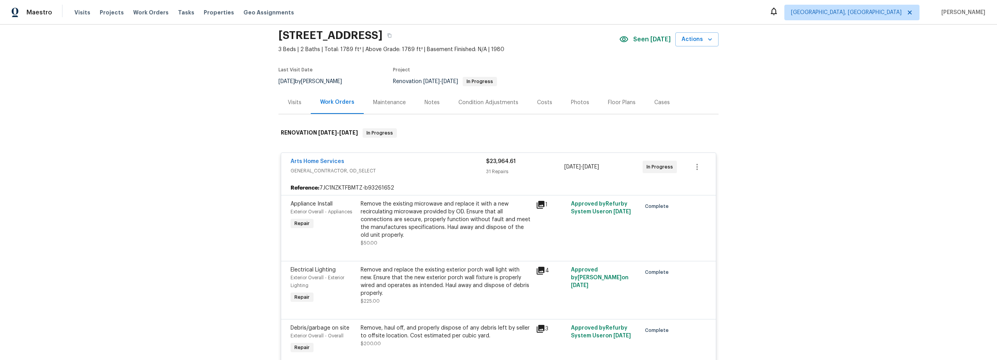
scroll to position [0, 0]
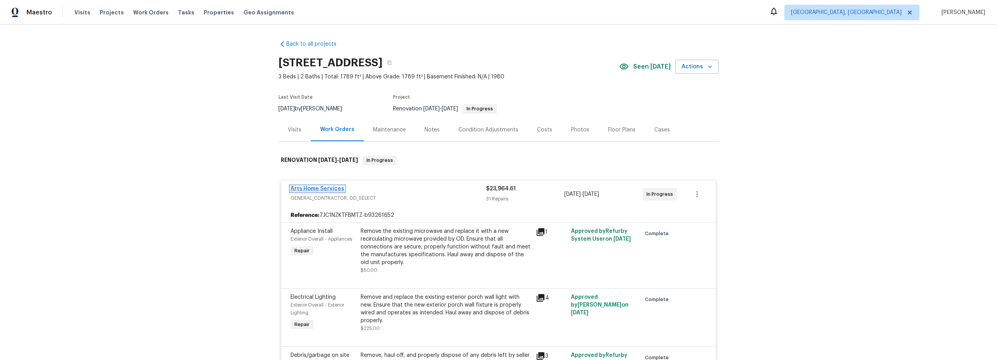
click at [333, 188] on link "Arts Home Services" at bounding box center [318, 188] width 54 height 5
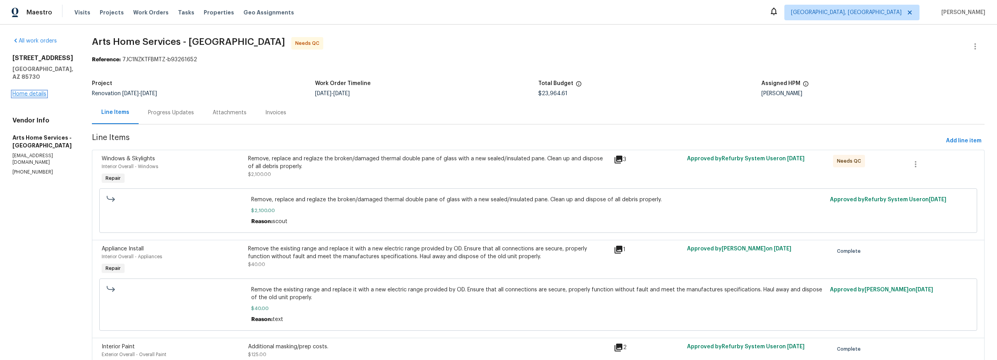
click at [34, 91] on link "Home details" at bounding box center [29, 93] width 34 height 5
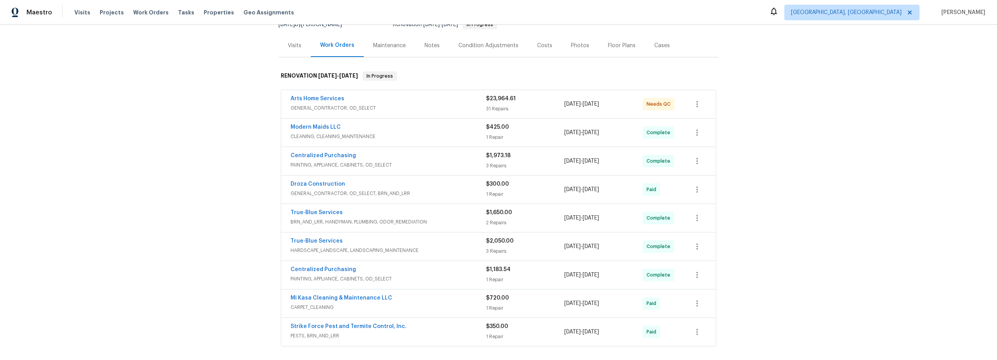
scroll to position [88, 0]
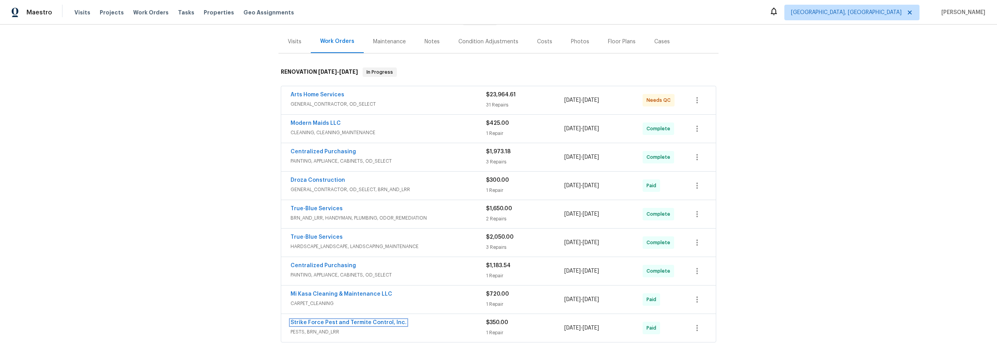
drag, startPoint x: 368, startPoint y: 323, endPoint x: 376, endPoint y: 327, distance: 8.4
click at [368, 323] on link "Strike Force Pest and Termite Control, Inc." at bounding box center [349, 322] width 116 height 5
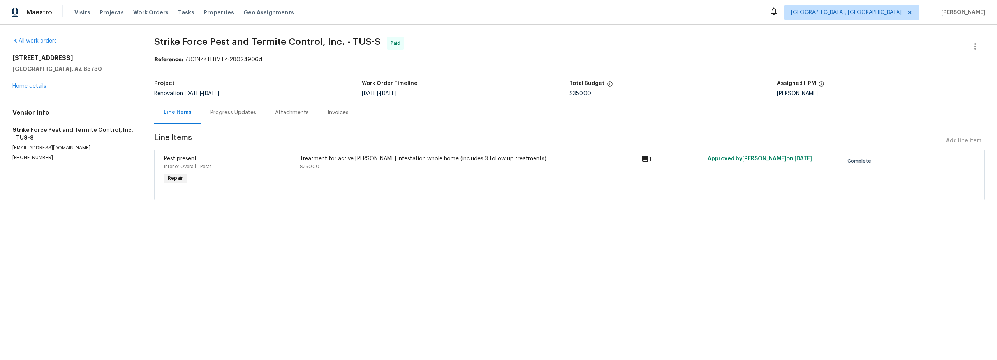
click at [239, 114] on div "Progress Updates" at bounding box center [233, 113] width 46 height 8
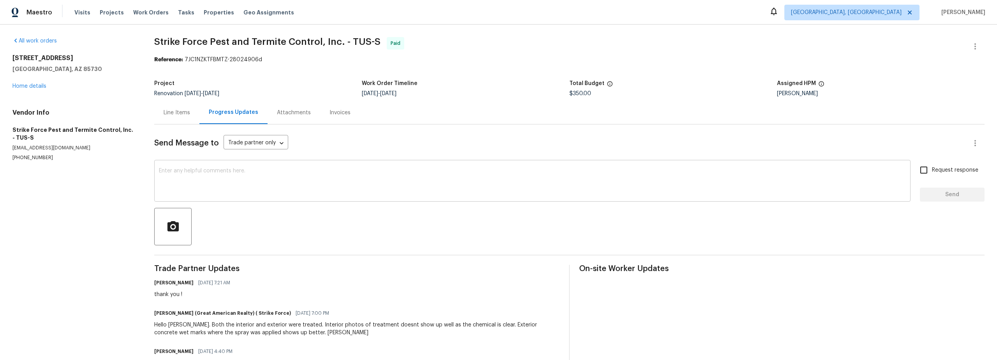
click at [244, 175] on textarea at bounding box center [532, 181] width 747 height 27
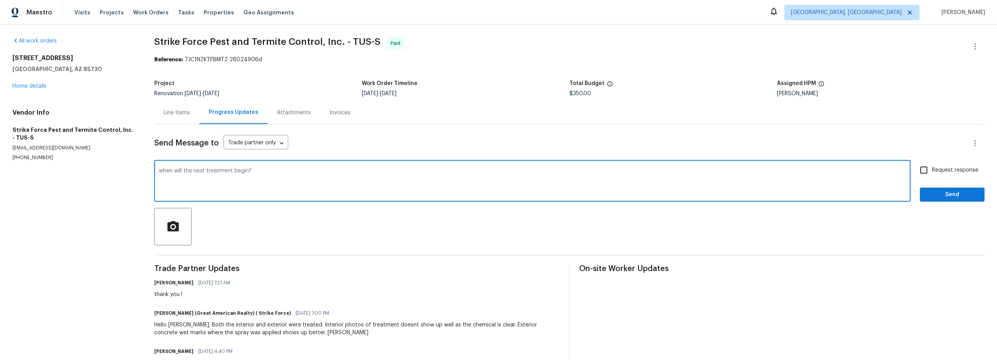
type textarea "when will the next treatment begin?"
click at [918, 171] on input "Request response" at bounding box center [924, 170] width 16 height 16
checkbox input "true"
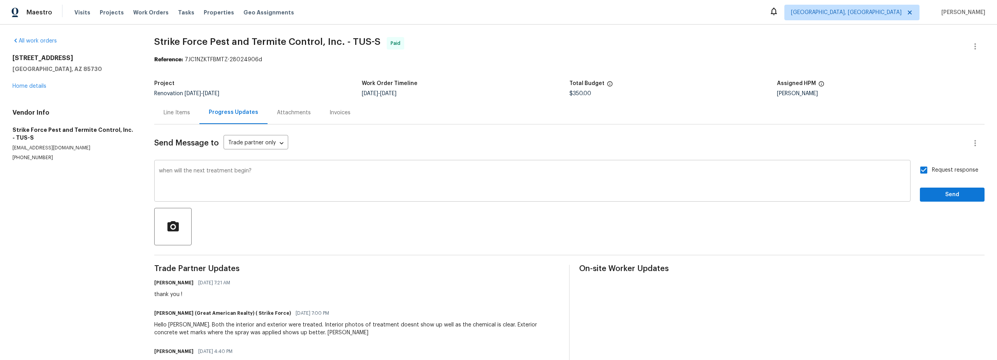
click at [272, 178] on textarea "when will the next treatment begin?" at bounding box center [532, 181] width 747 height 27
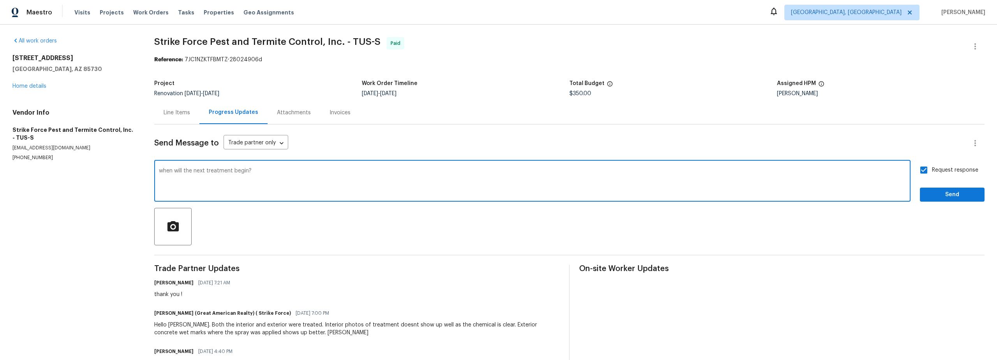
click at [294, 170] on textarea "when will the next treatment begin?" at bounding box center [532, 181] width 747 height 27
type textarea "when will the next treatment begin? wo states up to 3 treatments"
click at [953, 198] on span "Send" at bounding box center [953, 195] width 52 height 10
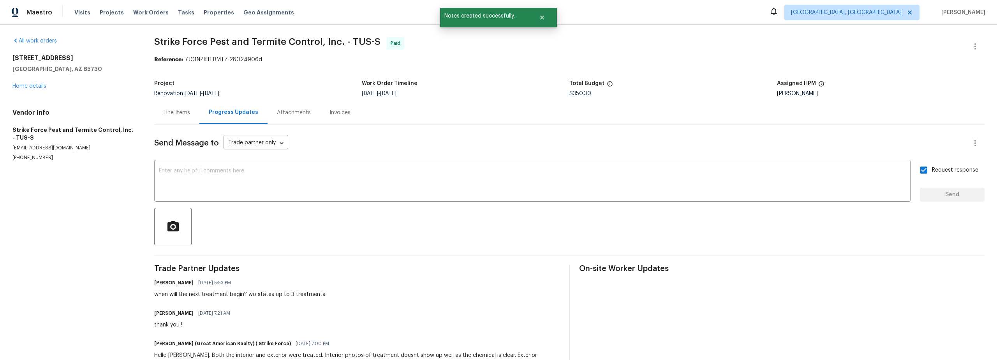
click at [177, 114] on div "Line Items" at bounding box center [177, 113] width 26 height 8
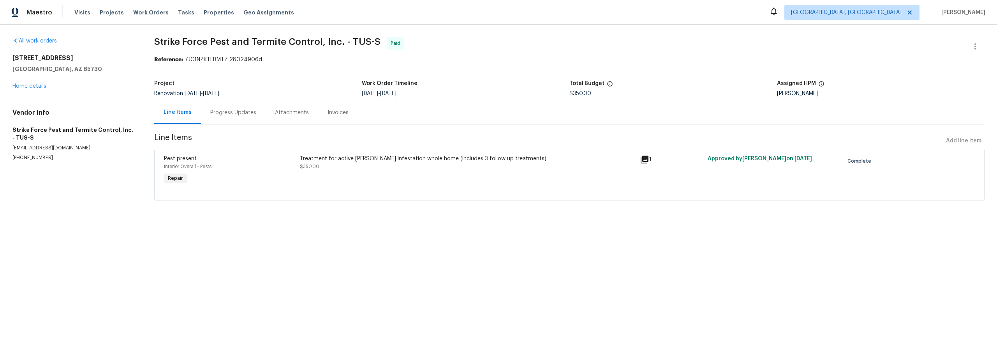
click at [233, 115] on div "Progress Updates" at bounding box center [233, 113] width 46 height 8
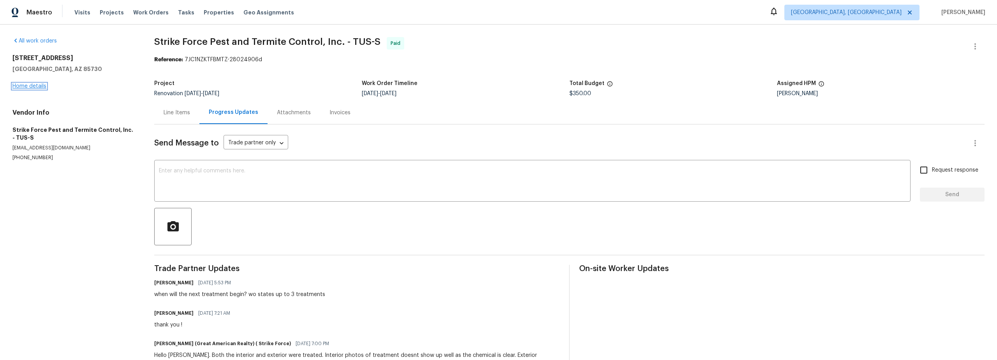
click at [32, 86] on link "Home details" at bounding box center [29, 85] width 34 height 5
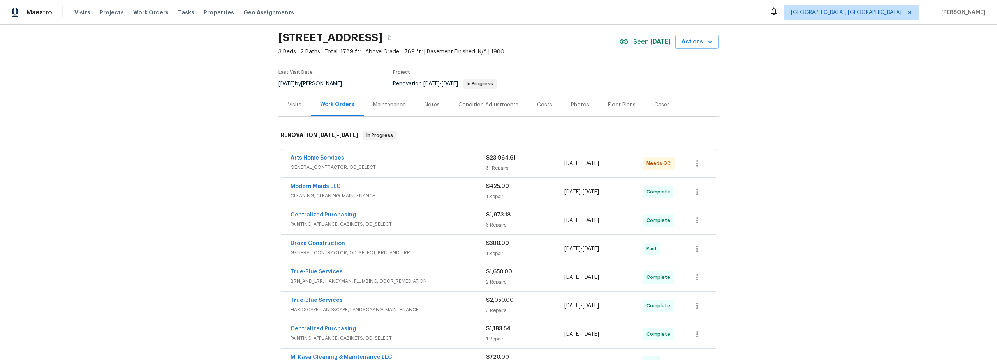
scroll to position [25, 0]
click at [426, 104] on div "Notes" at bounding box center [432, 105] width 15 height 8
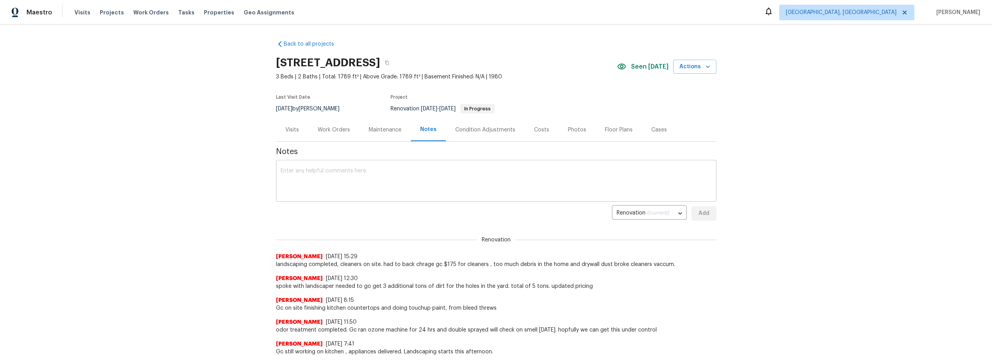
click at [376, 182] on textarea at bounding box center [496, 181] width 431 height 27
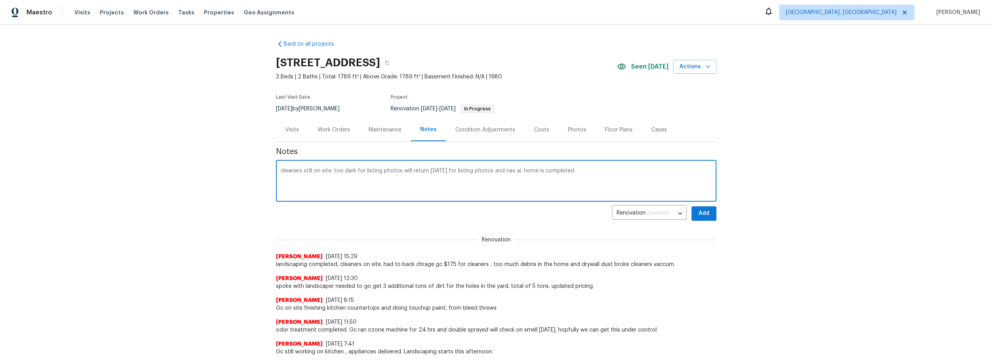
click at [328, 171] on textarea "cleaners still on site. too dark for listing photos will return tomorrow for li…" at bounding box center [496, 181] width 431 height 27
type textarea "cleaners still on site have about another 40mins . too dark for listing photos …"
drag, startPoint x: 534, startPoint y: 216, endPoint x: 540, endPoint y: 214, distance: 6.1
click at [535, 216] on div "Renovation (current) e85c463a-fb5c-40eb-917c-06c5f92a0354 ​ Add" at bounding box center [496, 213] width 440 height 14
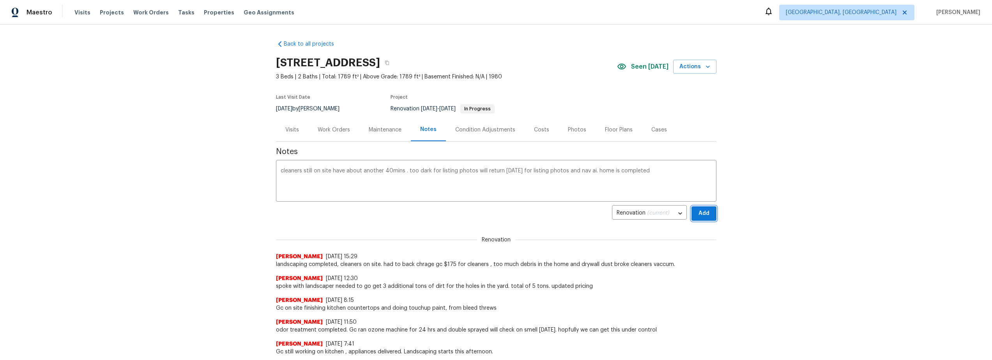
click at [706, 213] on span "Add" at bounding box center [703, 213] width 12 height 10
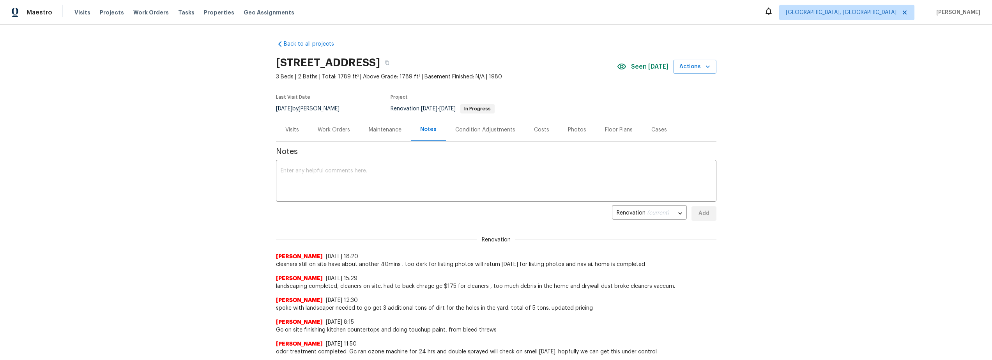
click at [332, 131] on div "Work Orders" at bounding box center [334, 130] width 32 height 8
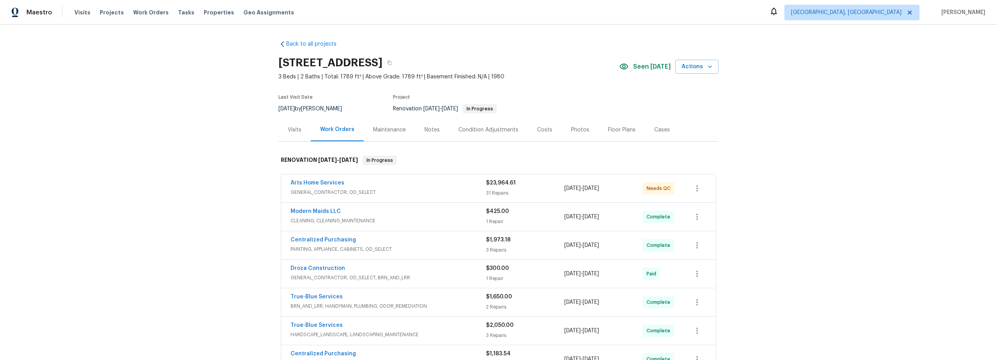
click at [540, 130] on div "Costs" at bounding box center [544, 130] width 15 height 8
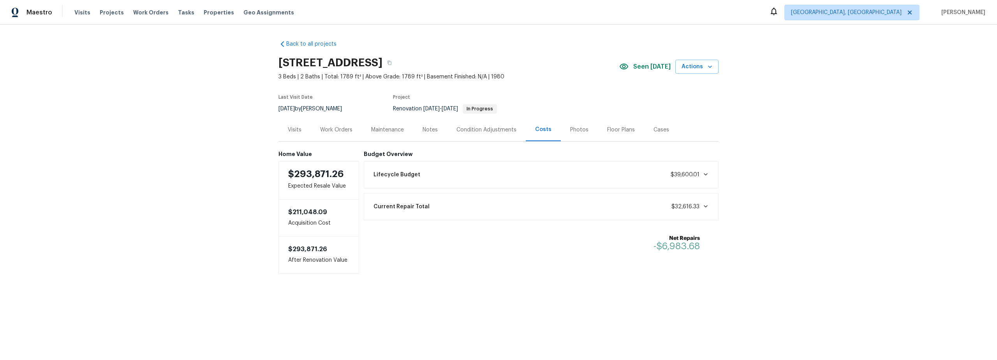
click at [150, 218] on div "Back to all projects 8558 E Ruby Dr, Tucson, AZ 85730 3 Beds | 2 Baths | Total:…" at bounding box center [498, 173] width 997 height 296
click at [429, 131] on div "Notes" at bounding box center [430, 130] width 15 height 8
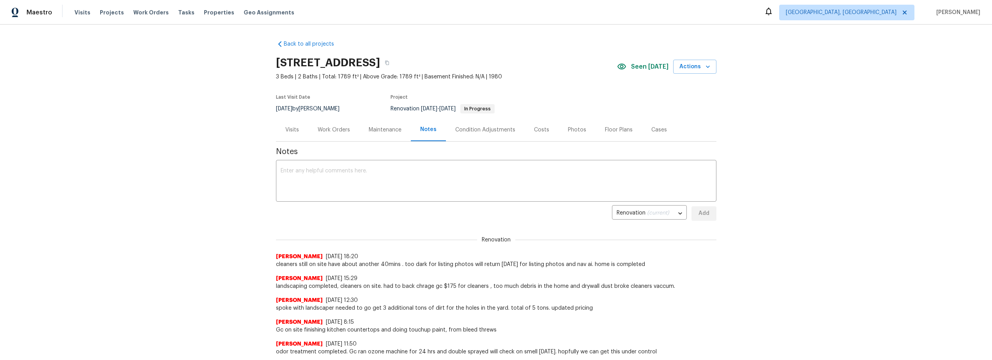
click at [330, 128] on div "Work Orders" at bounding box center [334, 130] width 32 height 8
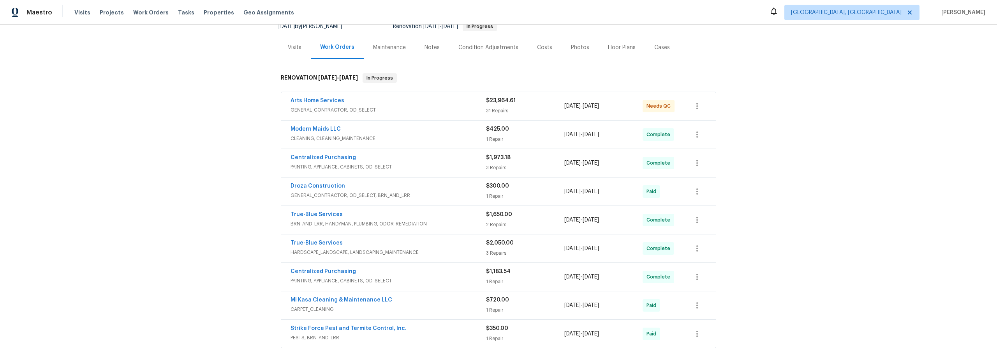
scroll to position [111, 0]
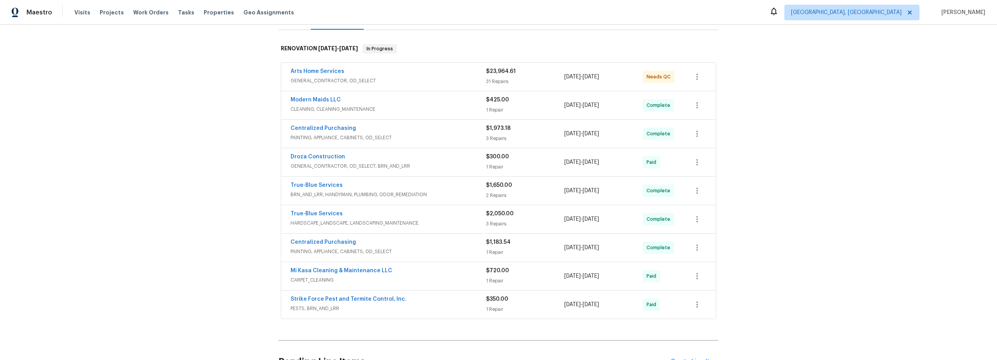
click at [455, 195] on span "BRN_AND_LRR, HANDYMAN, PLUMBING, ODOR_REMEDIATION" at bounding box center [389, 195] width 196 height 8
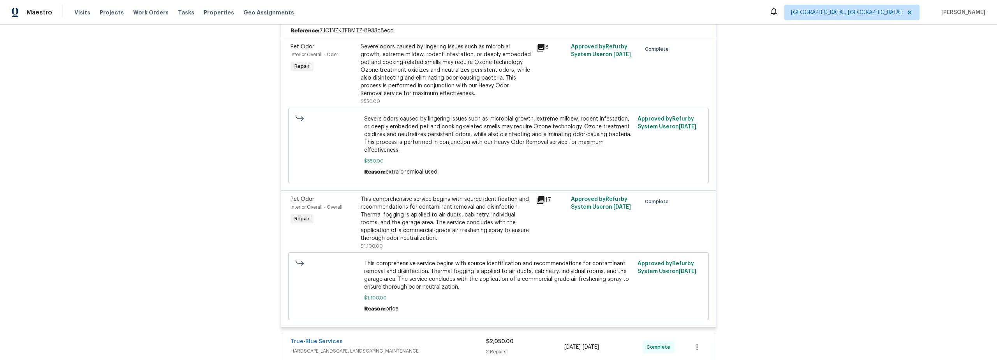
scroll to position [305, 0]
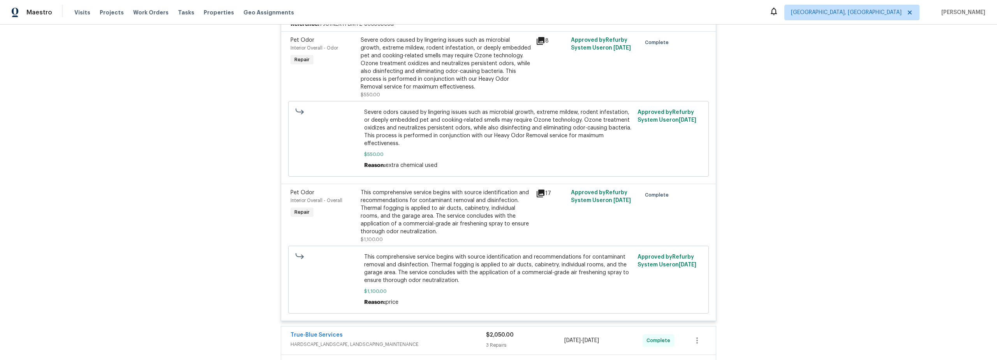
click at [243, 214] on div "Back to all projects 8558 E Ruby Dr, Tucson, AZ 85730 3 Beds | 2 Baths | Total:…" at bounding box center [498, 192] width 997 height 335
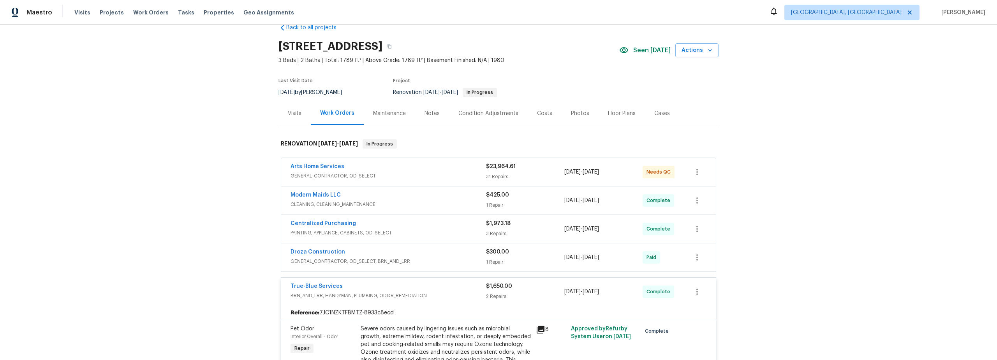
scroll to position [0, 0]
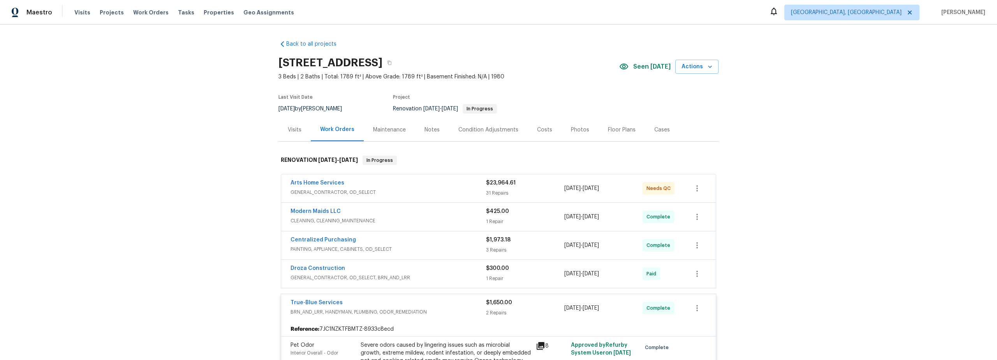
click at [415, 191] on span "GENERAL_CONTRACTOR, OD_SELECT" at bounding box center [389, 192] width 196 height 8
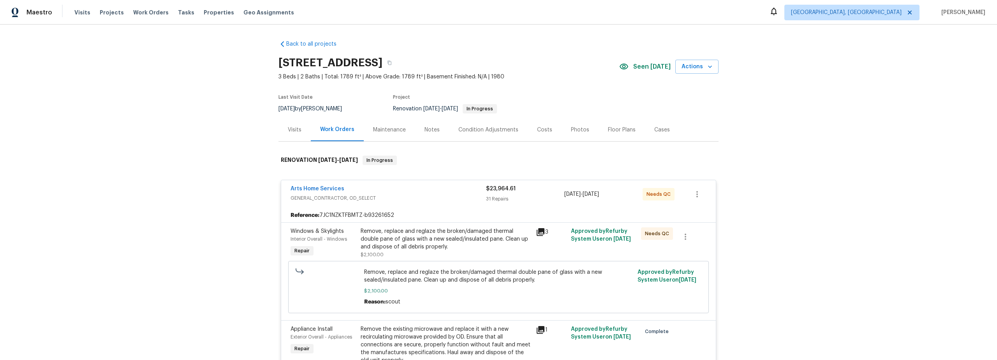
click at [468, 249] on div "Remove, replace and reglaze the broken/damaged thermal double pane of glass wit…" at bounding box center [446, 238] width 171 height 23
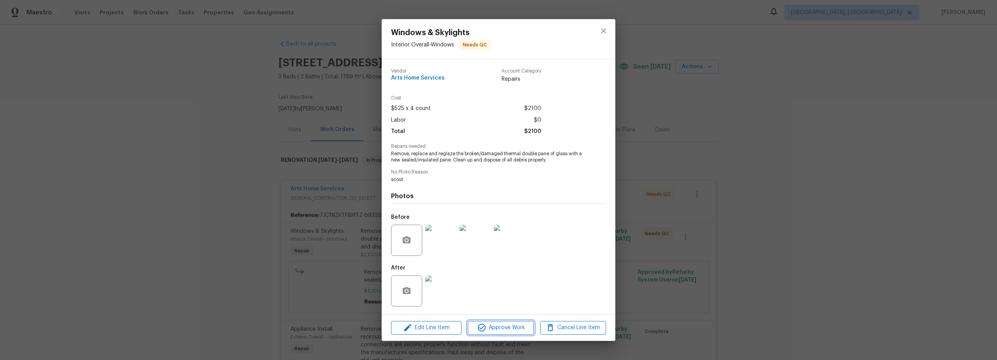
click at [504, 326] on span "Approve Work" at bounding box center [500, 328] width 61 height 10
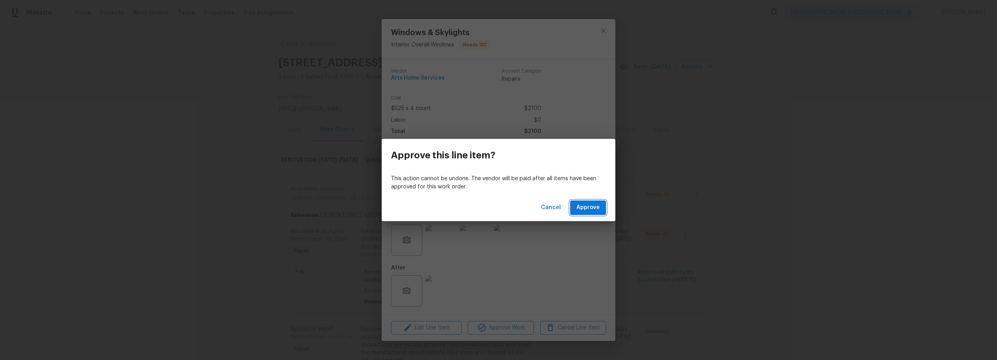
click at [580, 208] on span "Approve" at bounding box center [588, 208] width 23 height 10
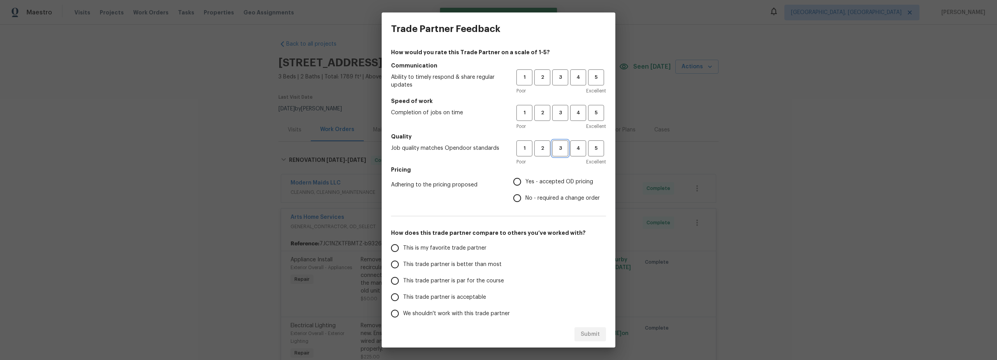
drag, startPoint x: 558, startPoint y: 149, endPoint x: 549, endPoint y: 122, distance: 28.5
click at [558, 149] on span "3" at bounding box center [560, 148] width 14 height 9
drag, startPoint x: 549, startPoint y: 120, endPoint x: 554, endPoint y: 115, distance: 6.6
click at [553, 120] on button "3" at bounding box center [561, 113] width 16 height 16
click at [557, 83] on button "3" at bounding box center [561, 77] width 16 height 16
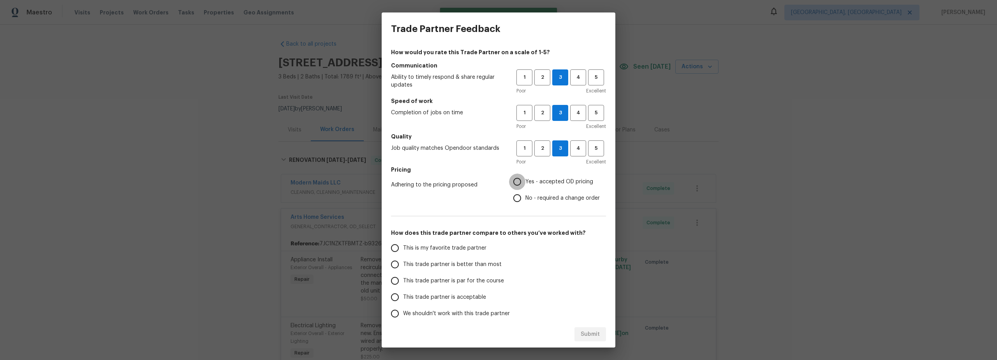
drag, startPoint x: 510, startPoint y: 179, endPoint x: 505, endPoint y: 184, distance: 6.9
click at [511, 180] on input "Yes - accepted OD pricing" at bounding box center [517, 181] width 16 height 16
radio input "true"
click at [401, 251] on input "This is my favorite trade partner" at bounding box center [395, 248] width 16 height 16
click at [586, 335] on span "Submit" at bounding box center [590, 334] width 19 height 10
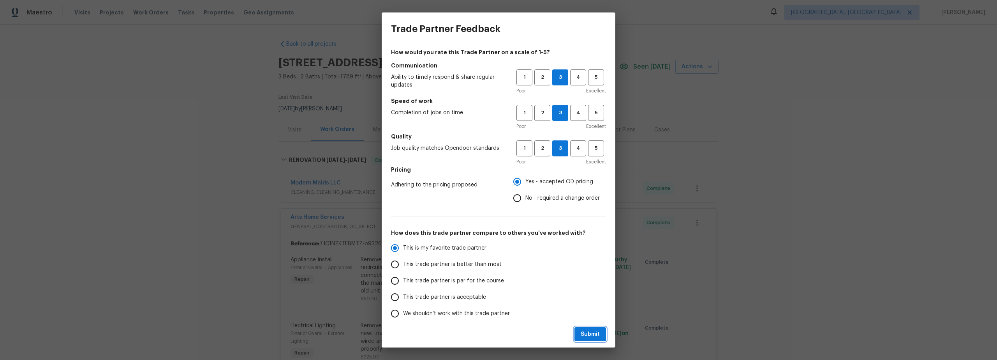
radio input "true"
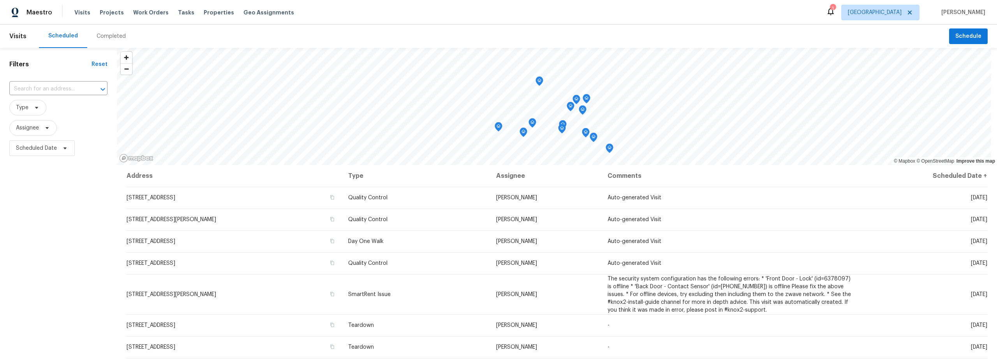
scroll to position [99, 0]
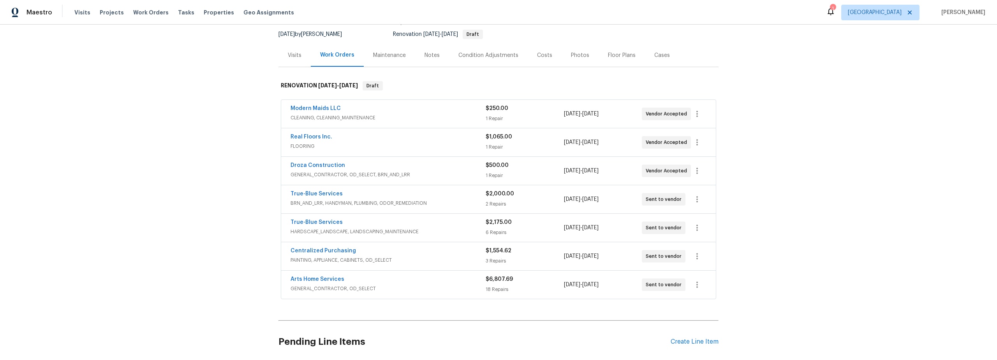
scroll to position [74, 0]
